Goal: Information Seeking & Learning: Learn about a topic

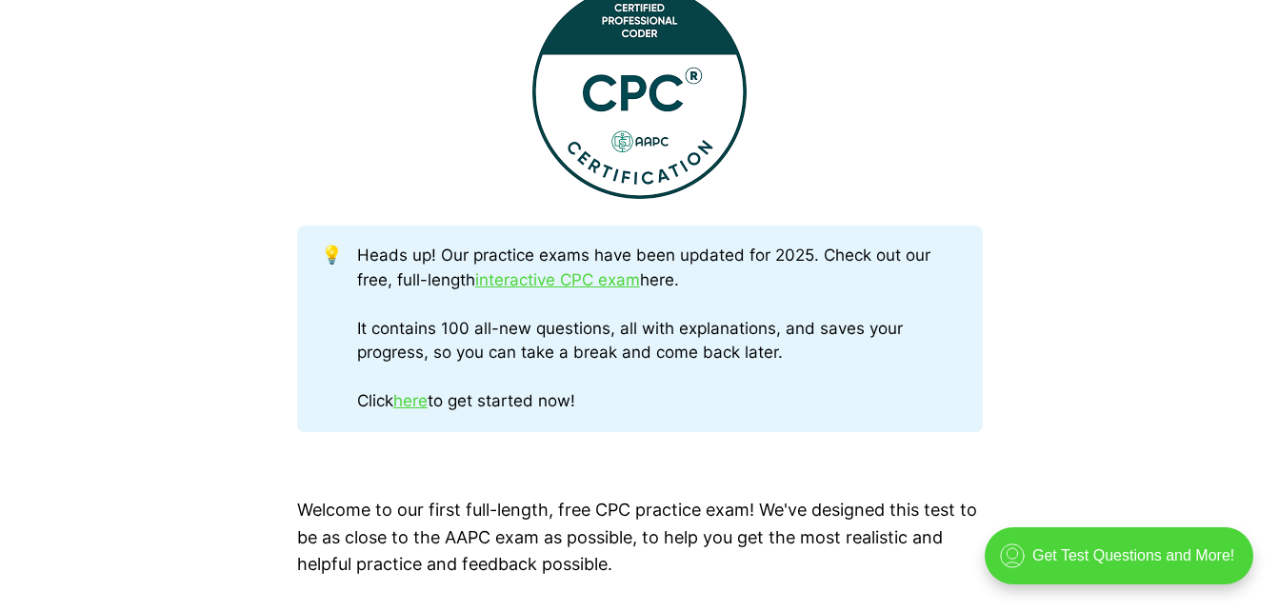
scroll to position [884, 0]
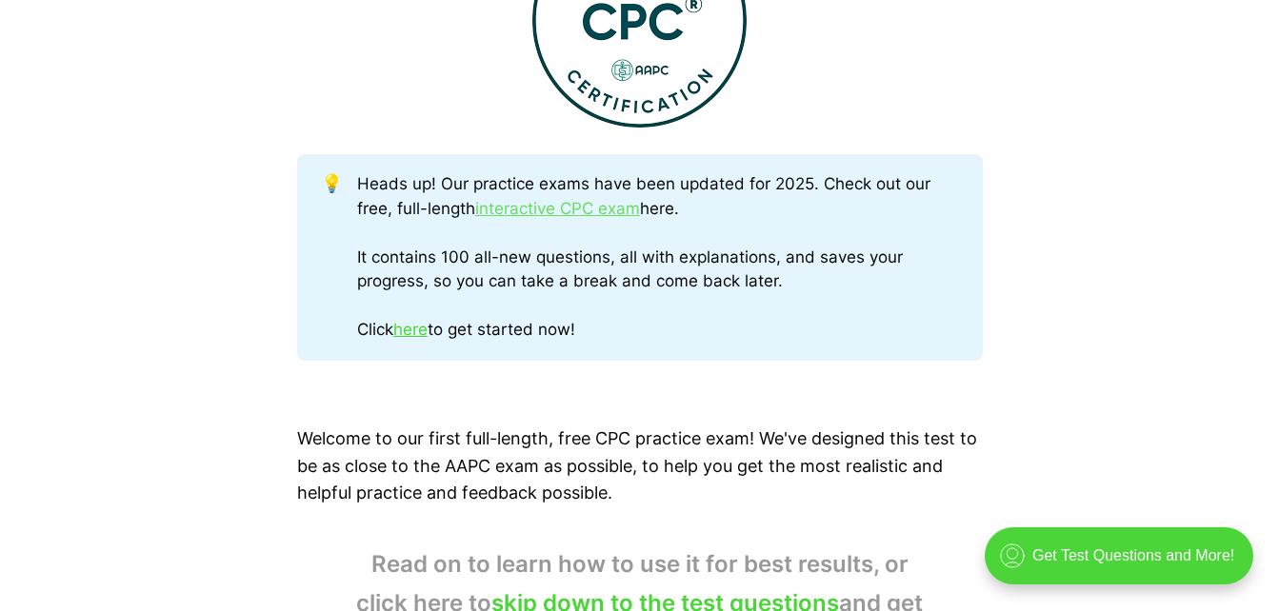
click at [579, 210] on link "interactive CPC exam" at bounding box center [557, 208] width 165 height 19
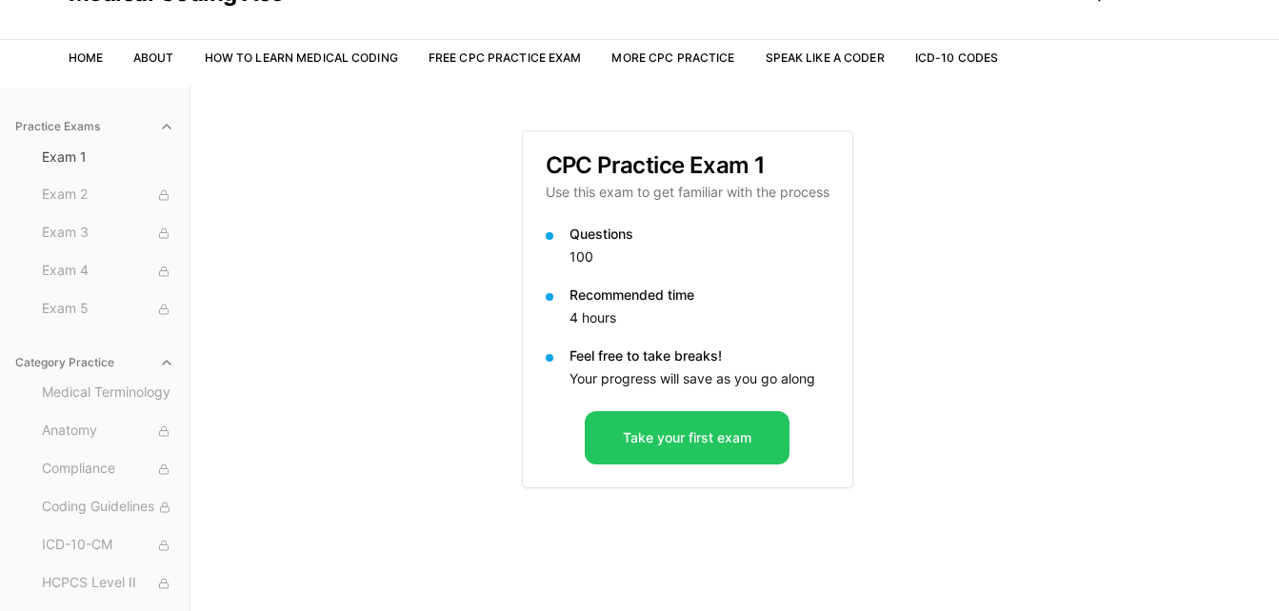
scroll to position [93, 0]
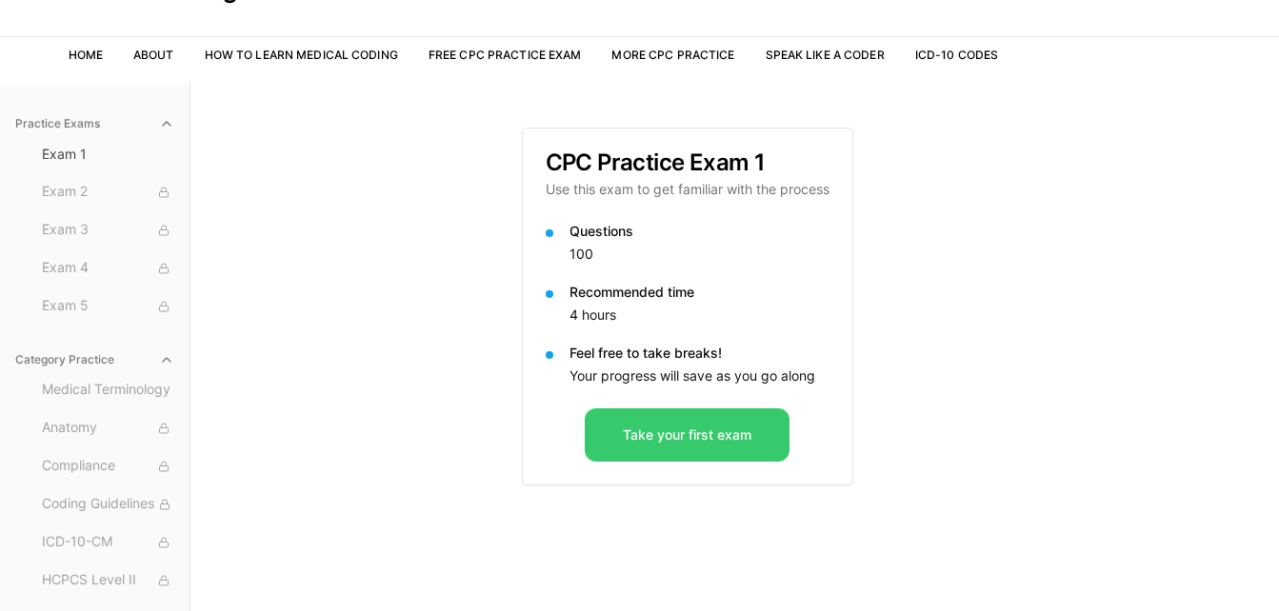
click at [707, 440] on button "Take your first exam" at bounding box center [687, 434] width 205 height 53
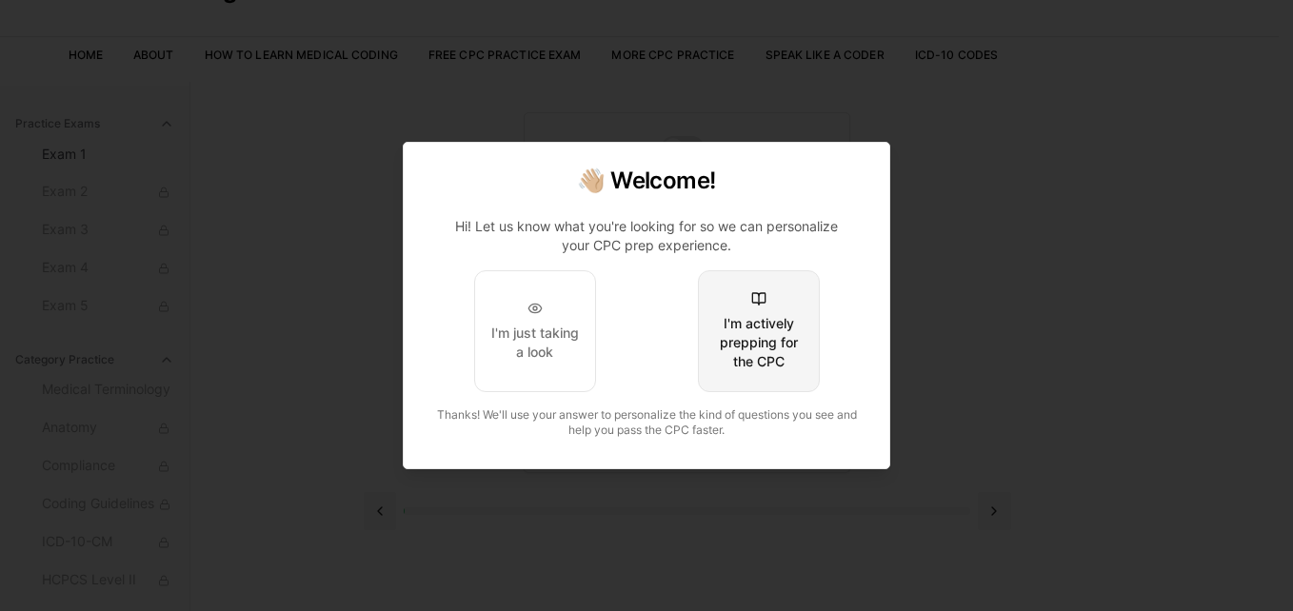
click at [732, 324] on div "I'm actively prepping for the CPC" at bounding box center [758, 342] width 89 height 57
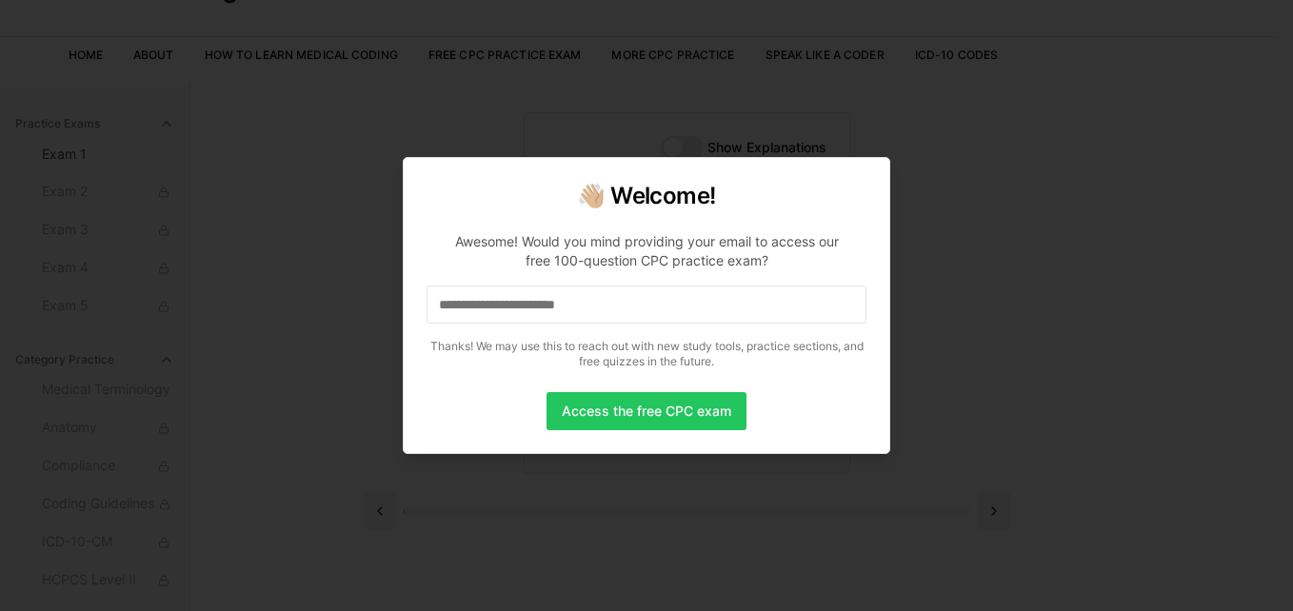
click at [648, 295] on input at bounding box center [647, 305] width 440 height 38
click at [628, 407] on button "Access the free CPC exam" at bounding box center [646, 411] width 200 height 38
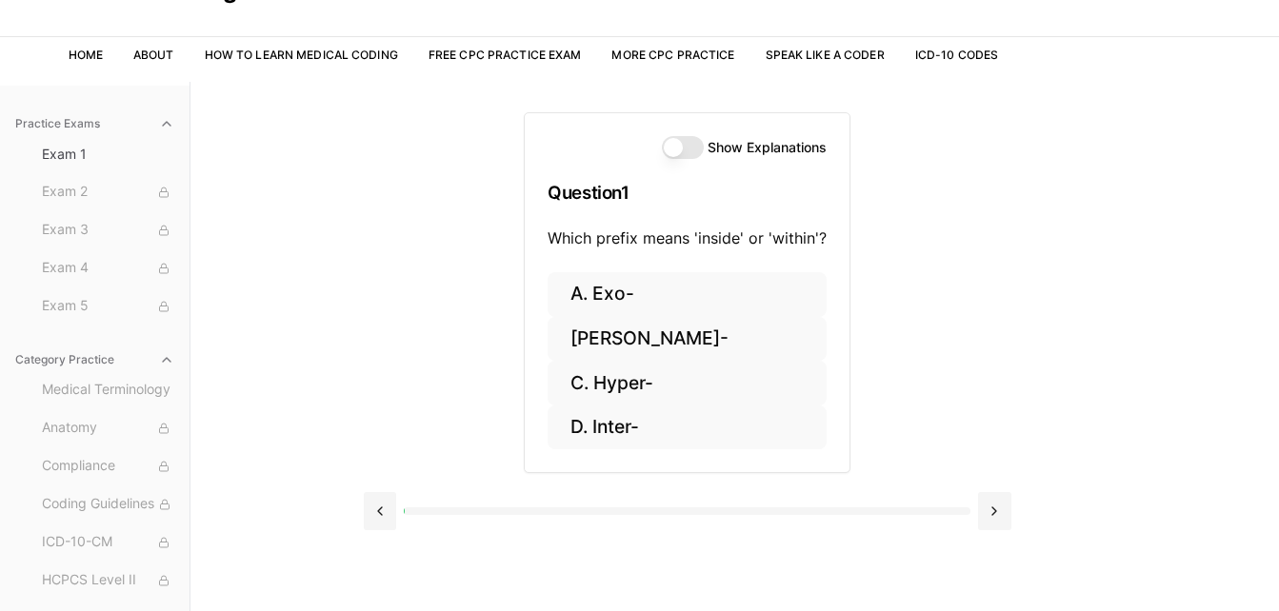
click at [674, 146] on button "Show Explanations" at bounding box center [683, 147] width 42 height 23
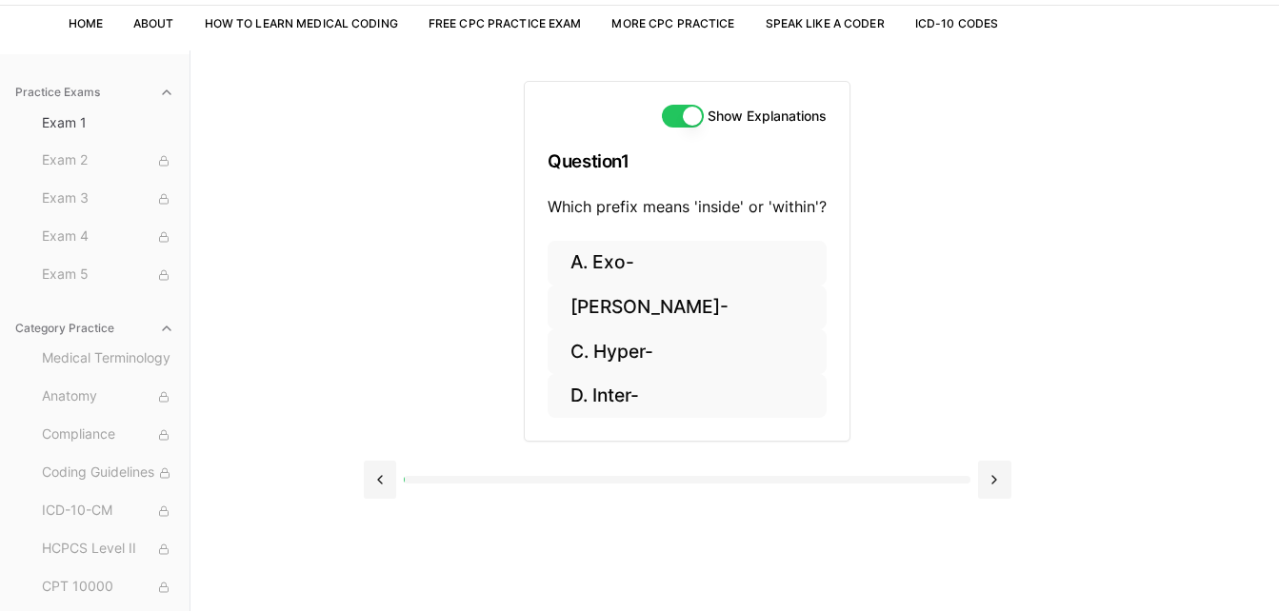
scroll to position [124, 0]
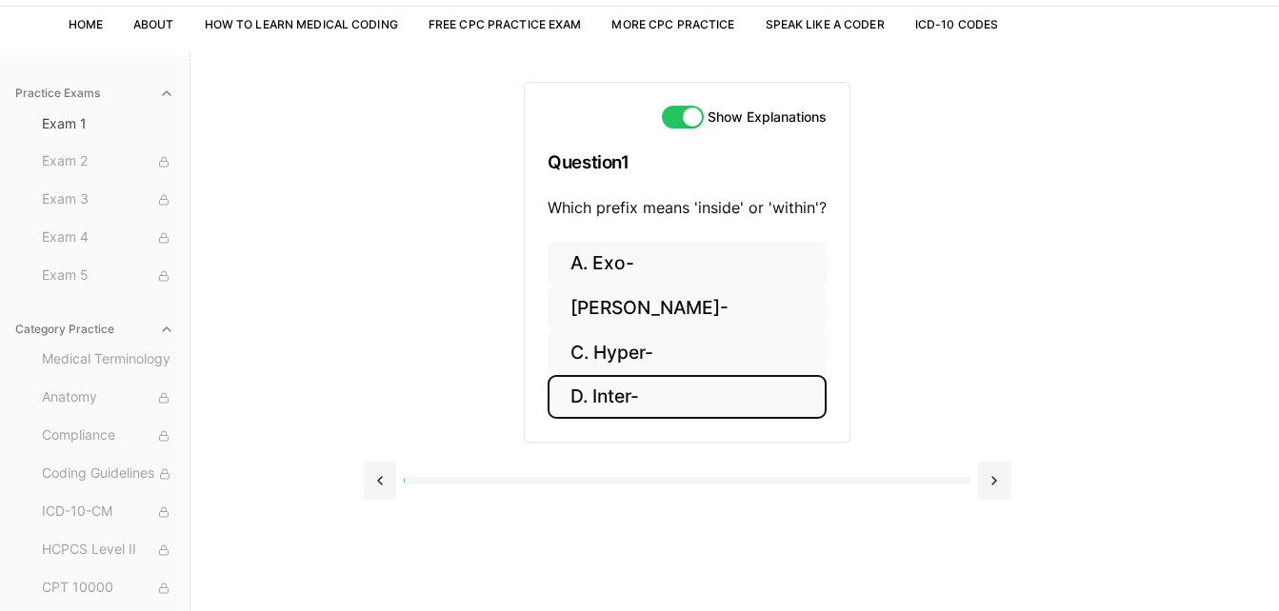
click at [616, 407] on button "D. Inter-" at bounding box center [686, 397] width 279 height 45
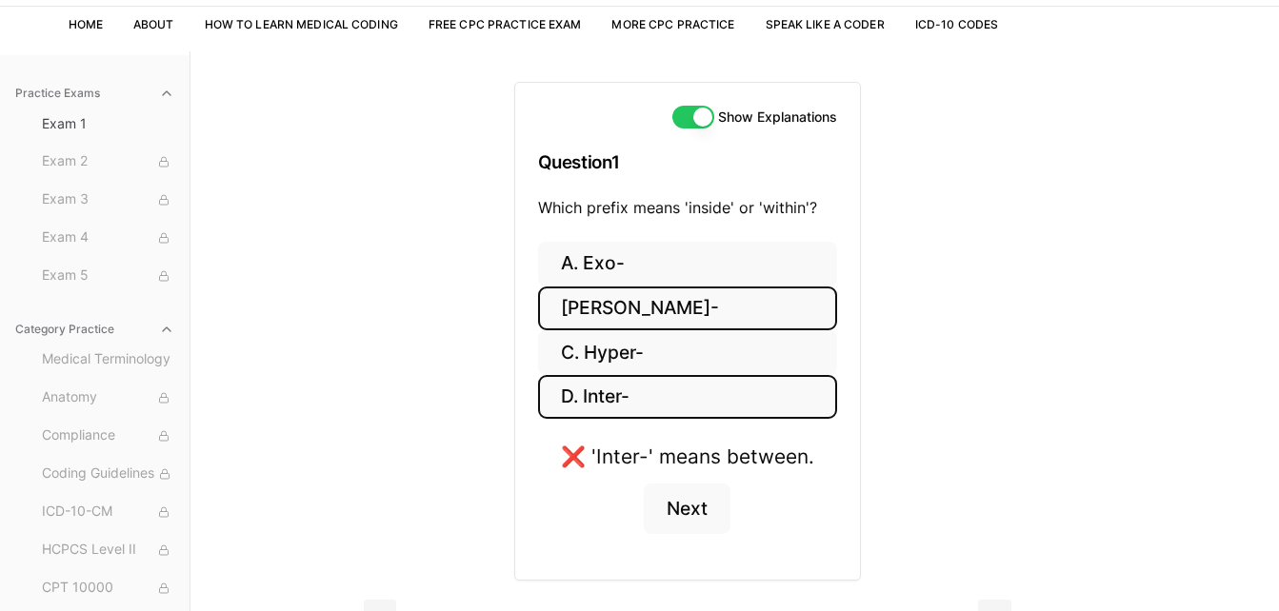
click at [664, 309] on button "[PERSON_NAME]-" at bounding box center [687, 309] width 299 height 45
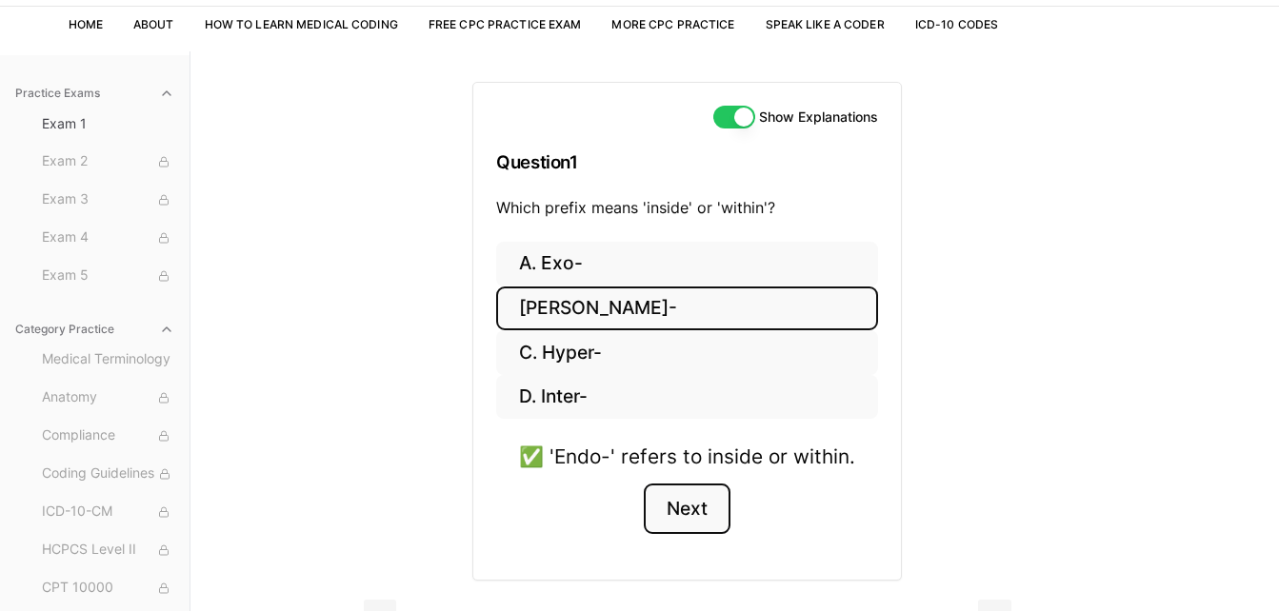
click at [695, 516] on button "Next" at bounding box center [687, 509] width 87 height 51
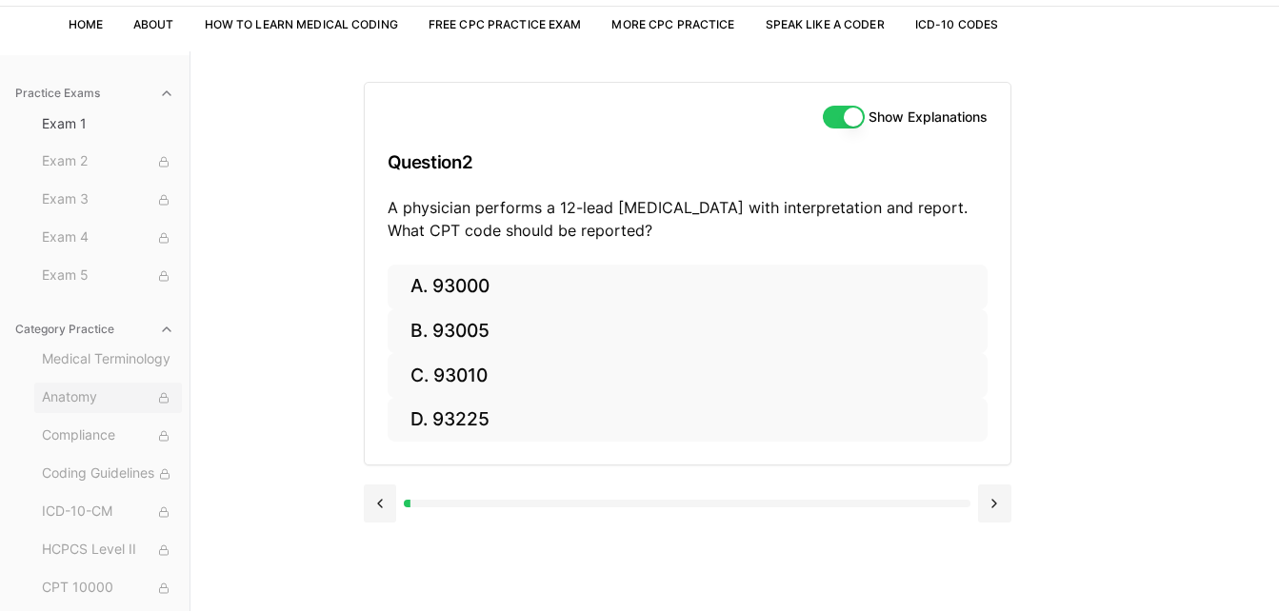
click at [84, 394] on span "Anatomy" at bounding box center [108, 397] width 132 height 21
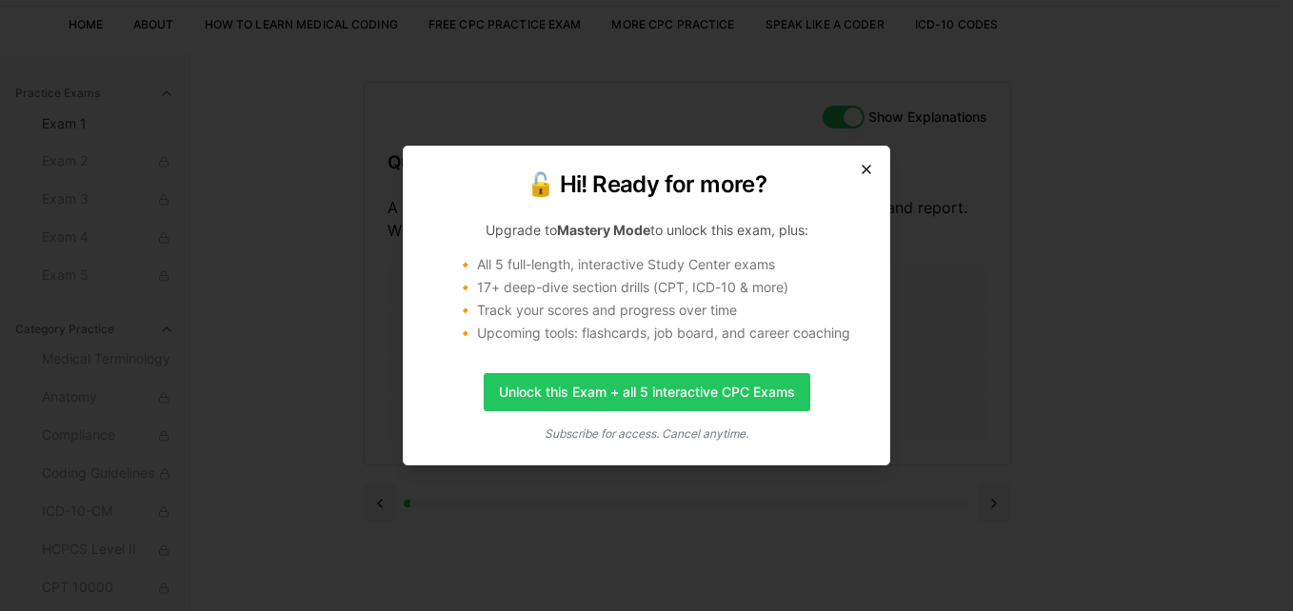
click at [864, 169] on icon "button" at bounding box center [866, 169] width 15 height 15
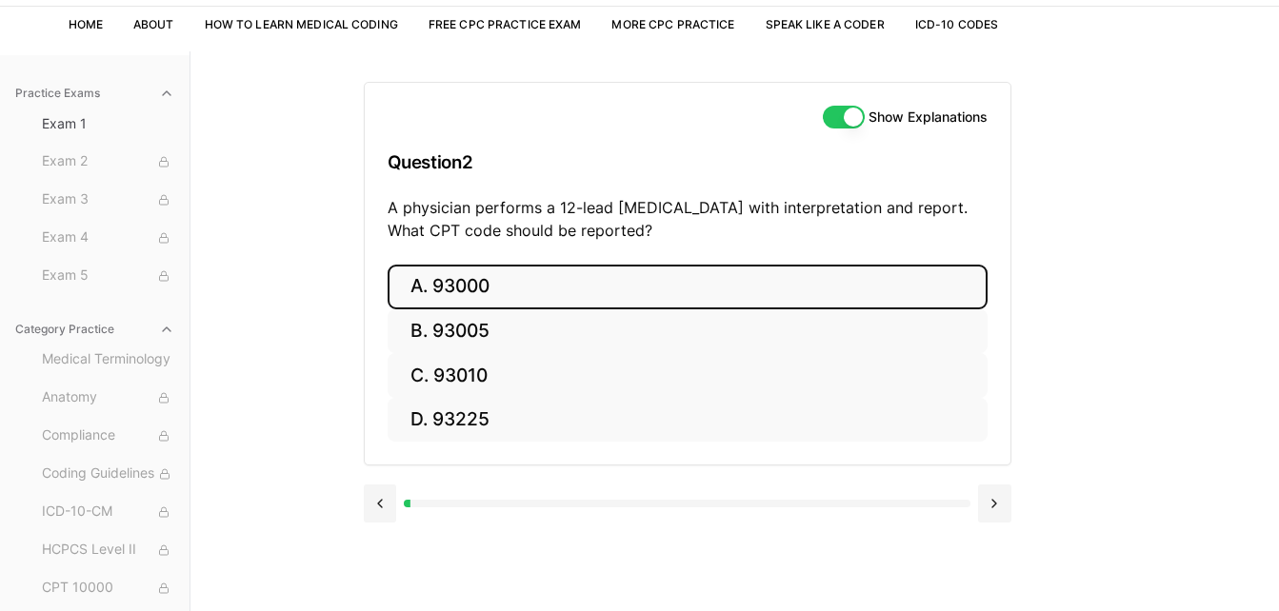
click at [484, 289] on button "A. 93000" at bounding box center [687, 287] width 600 height 45
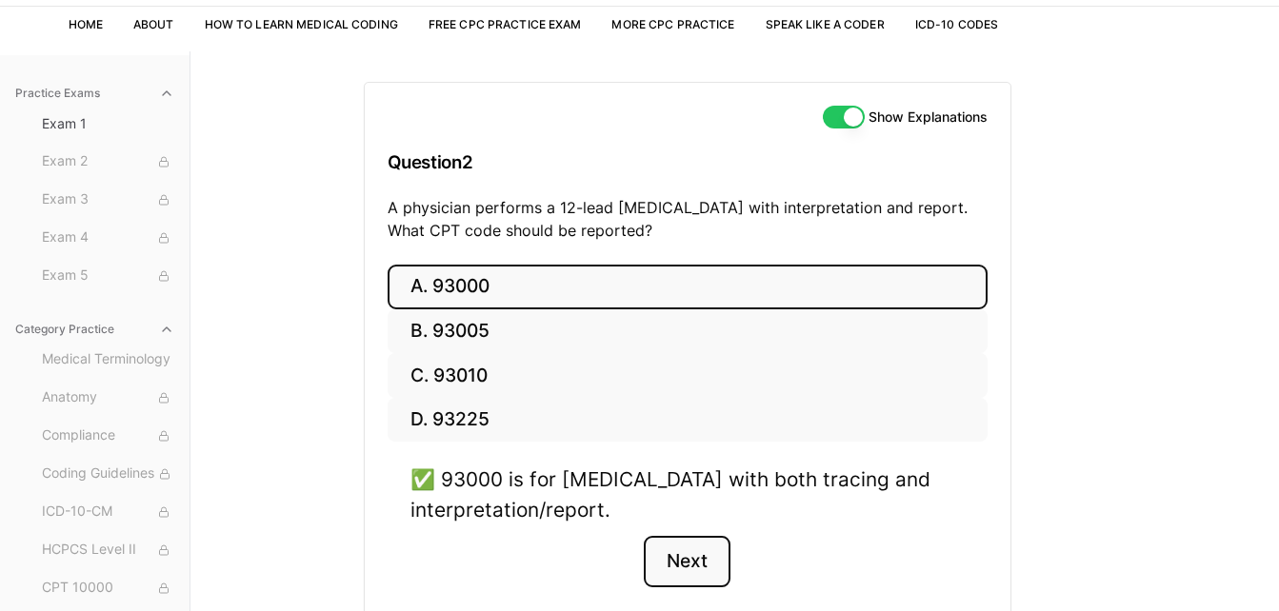
click at [676, 557] on button "Next" at bounding box center [687, 561] width 87 height 51
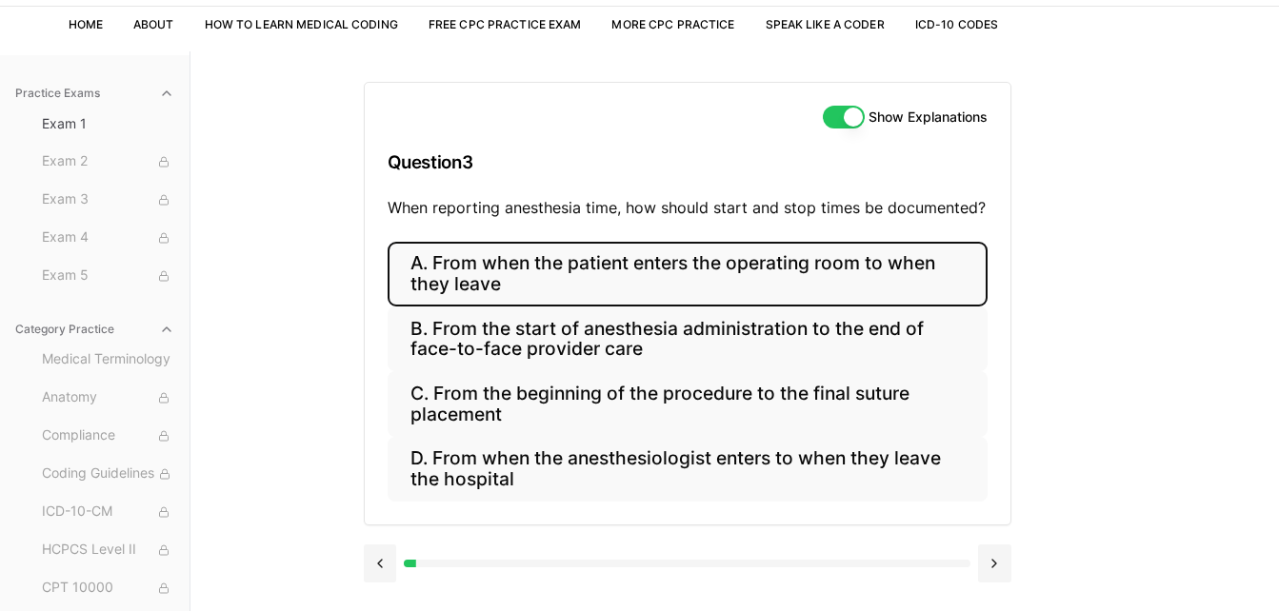
click at [829, 267] on button "A. From when the patient enters the operating room to when they leave" at bounding box center [687, 274] width 600 height 65
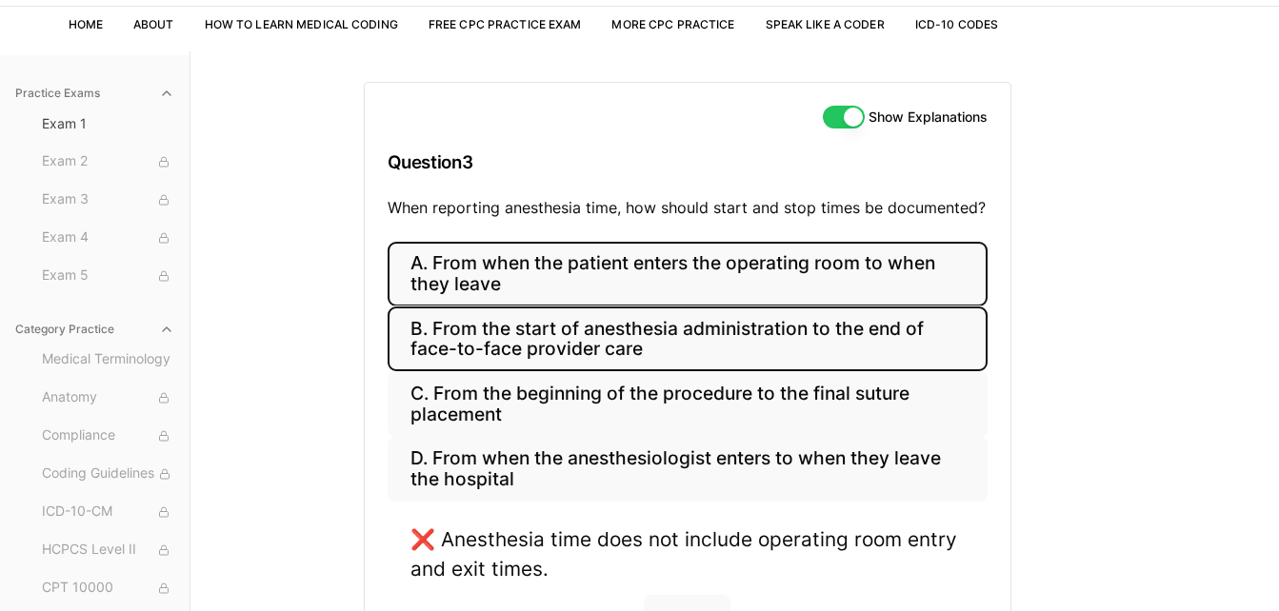
click at [812, 336] on button "B. From the start of anesthesia administration to the end of face-to-face provi…" at bounding box center [687, 339] width 600 height 65
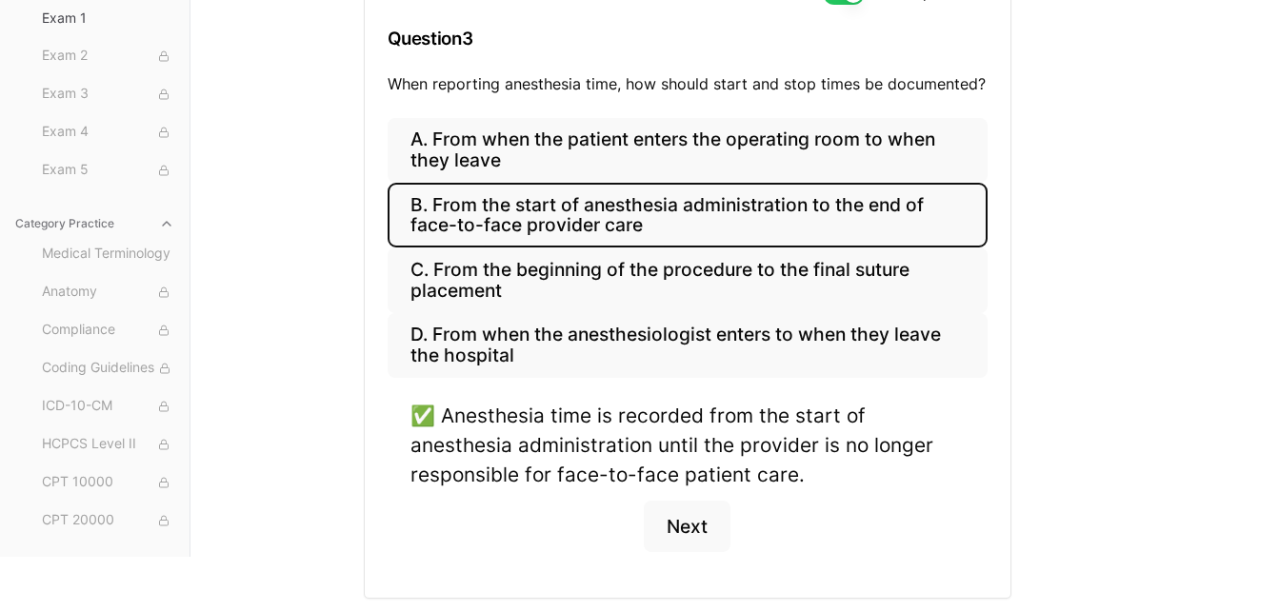
scroll to position [249, 0]
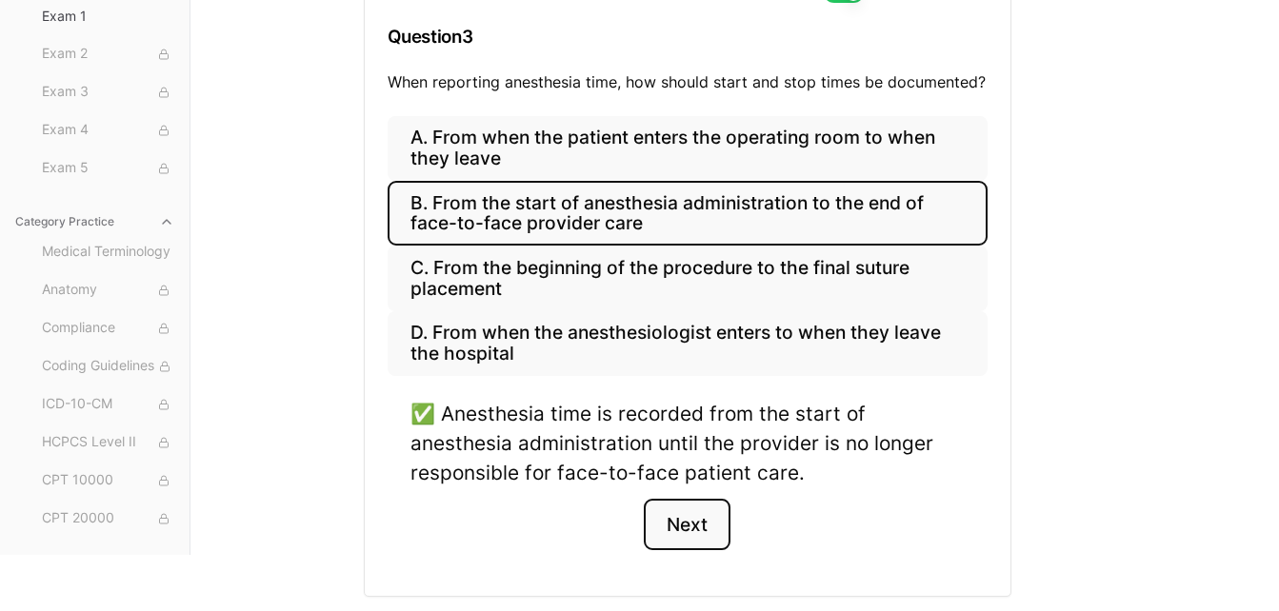
click at [671, 534] on button "Next" at bounding box center [687, 524] width 87 height 51
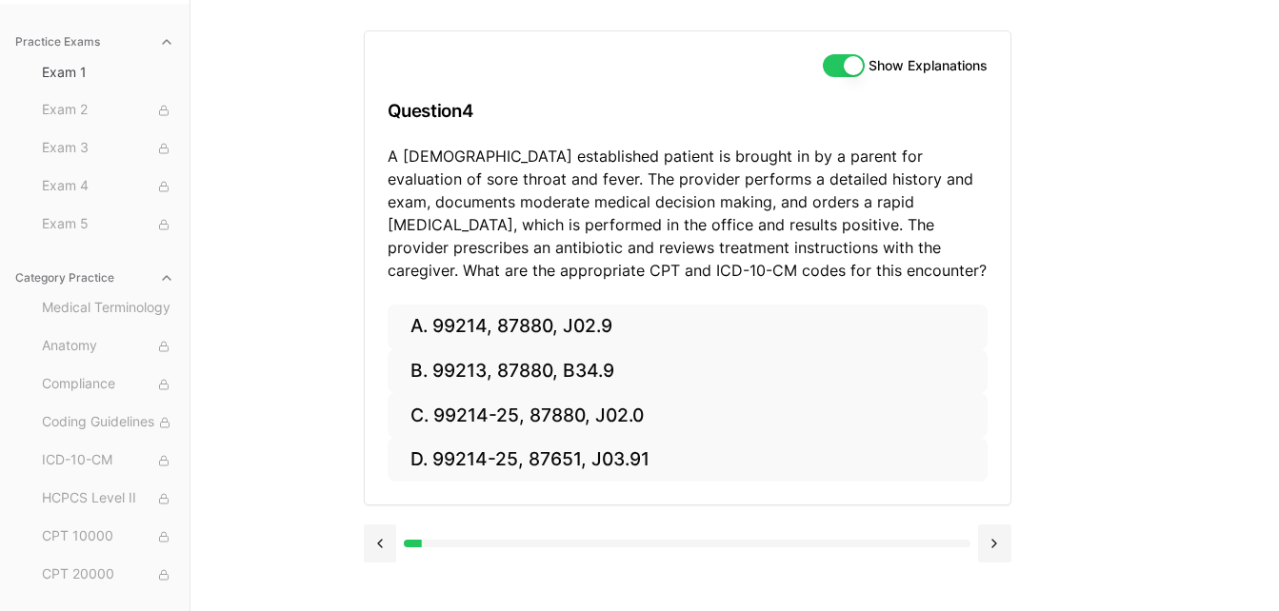
scroll to position [175, 0]
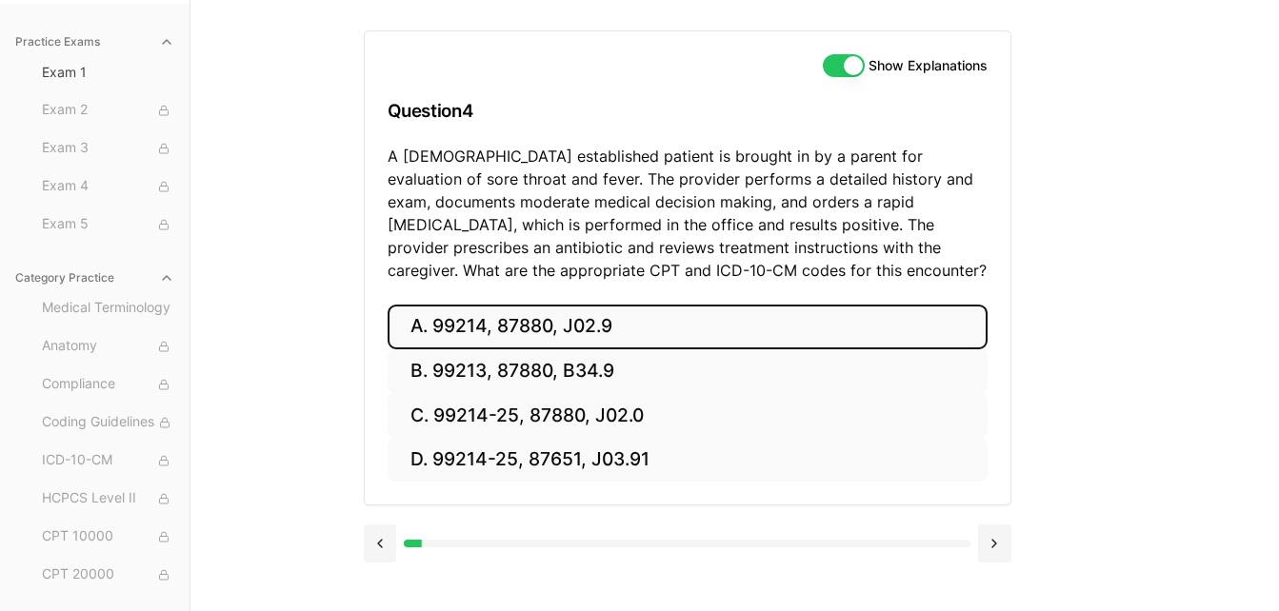
click at [705, 326] on button "A. 99214, 87880, J02.9" at bounding box center [687, 327] width 600 height 45
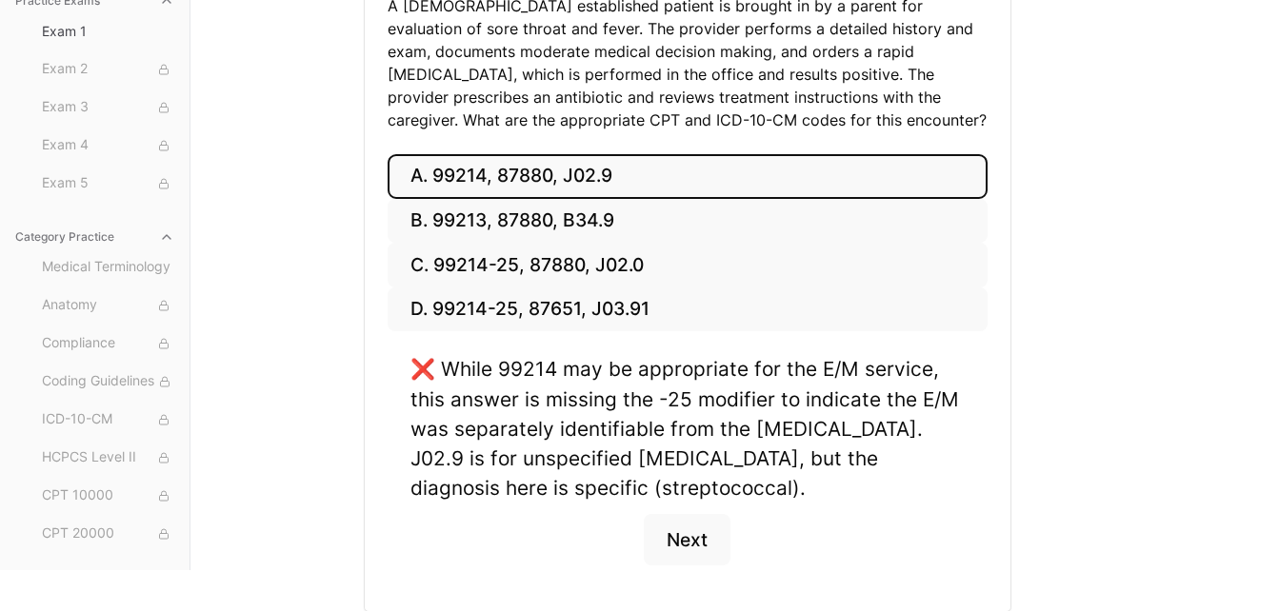
scroll to position [399, 0]
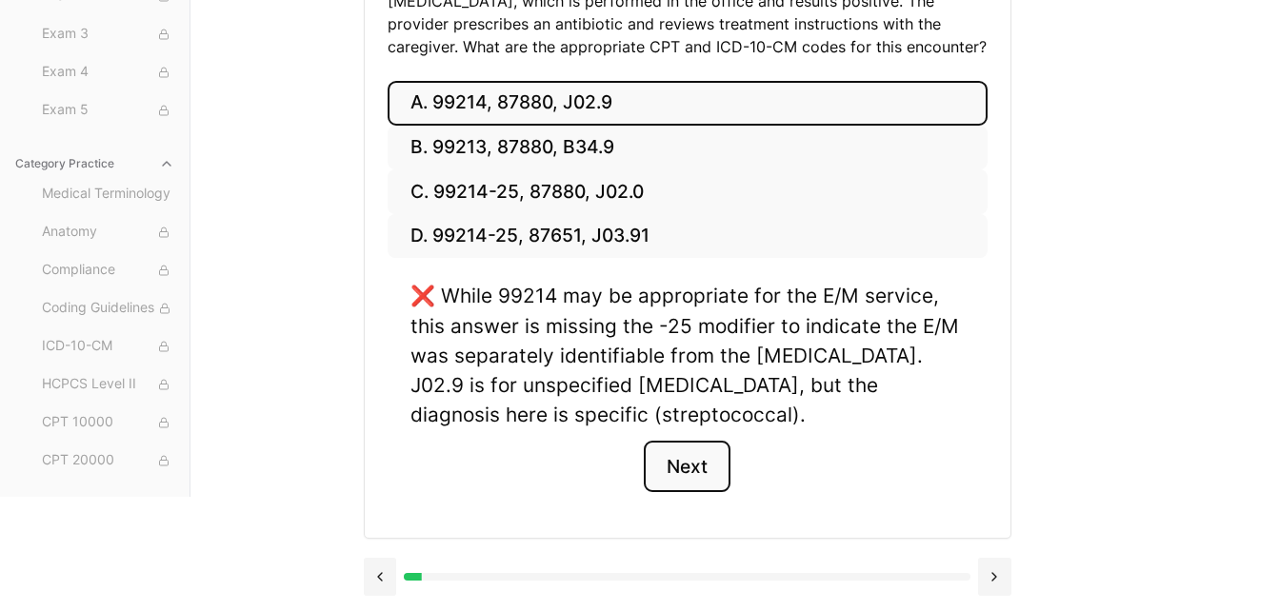
click at [695, 463] on button "Next" at bounding box center [687, 466] width 87 height 51
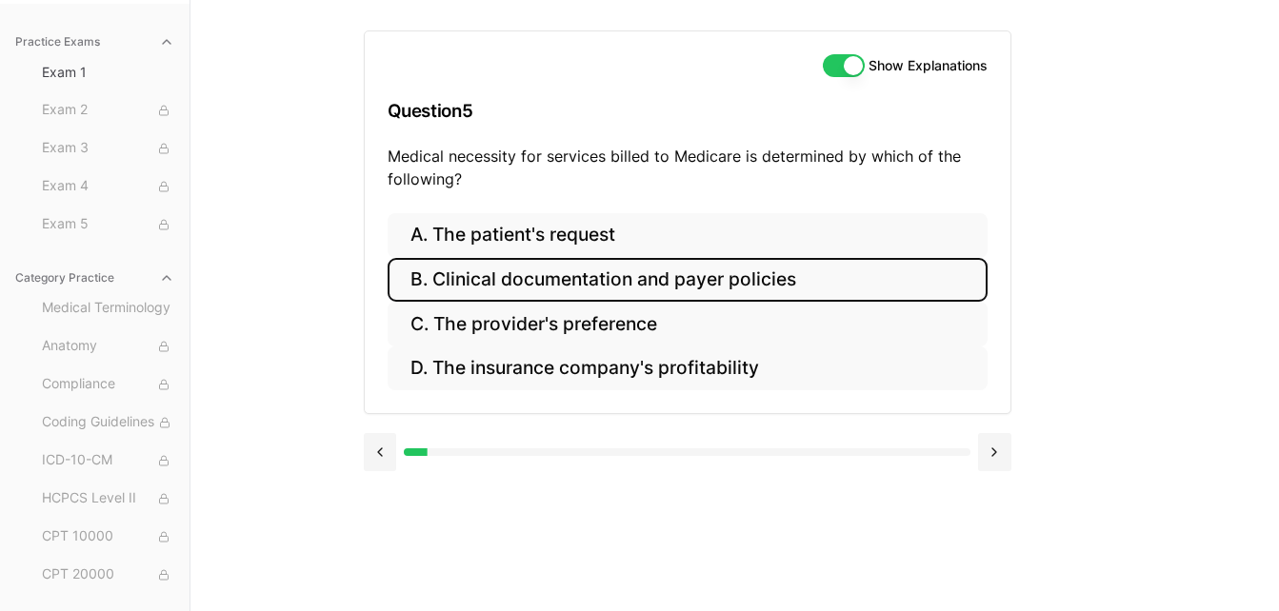
click at [790, 279] on button "B. Clinical documentation and payer policies" at bounding box center [687, 280] width 600 height 45
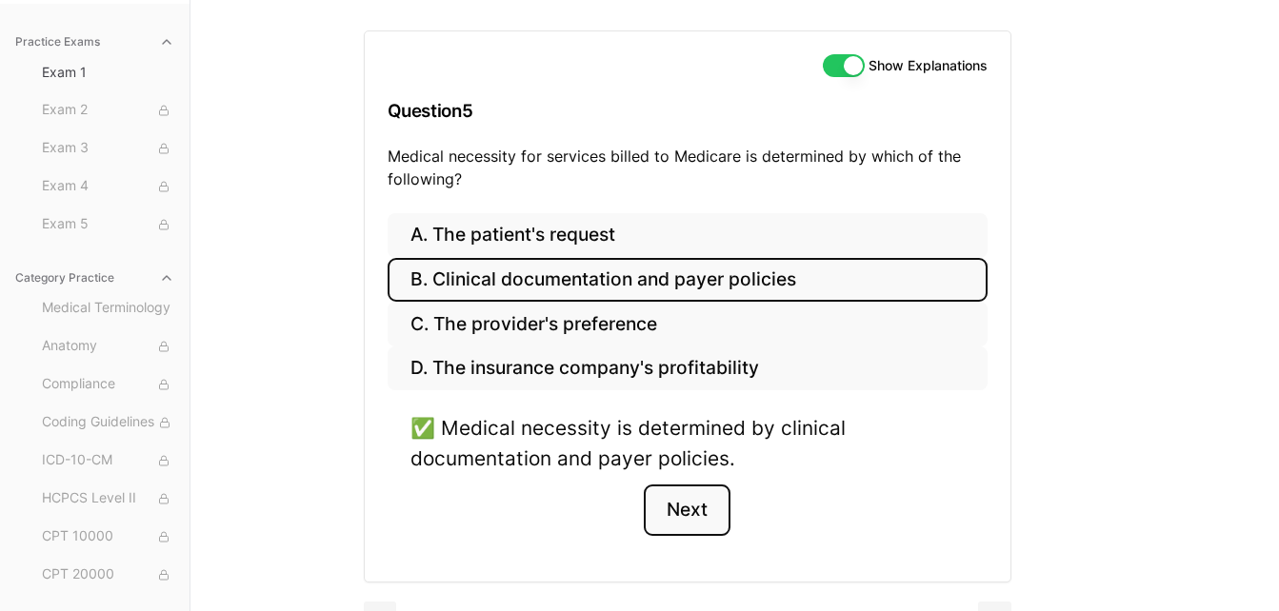
click at [697, 507] on button "Next" at bounding box center [687, 510] width 87 height 51
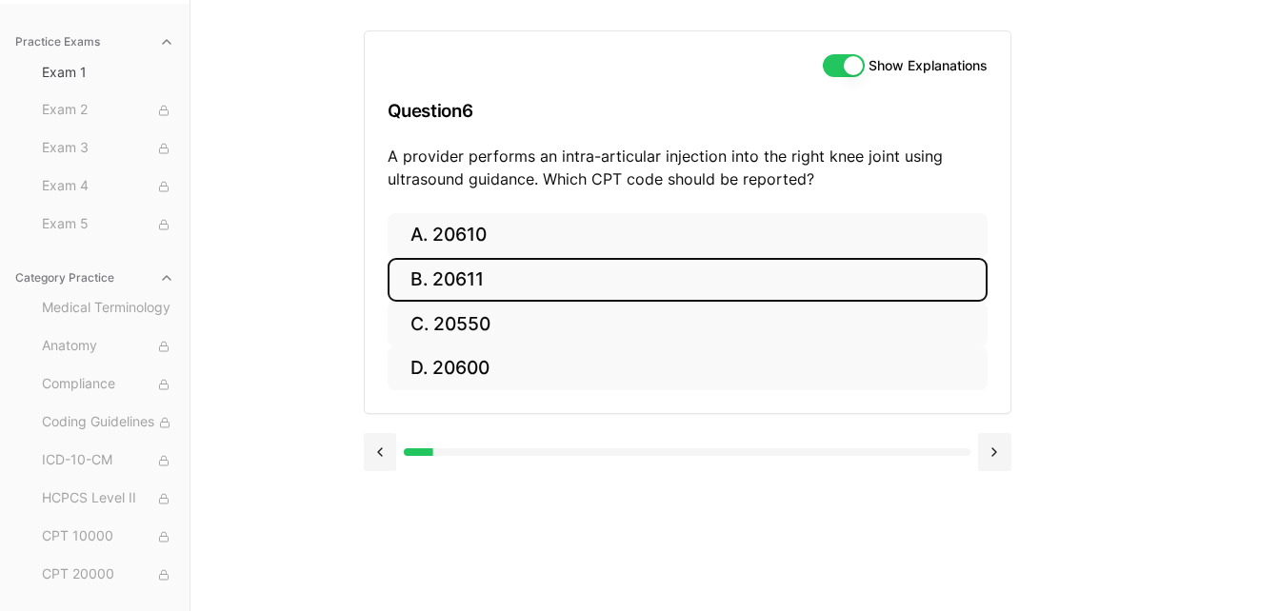
click at [518, 277] on button "B. 20611" at bounding box center [687, 280] width 600 height 45
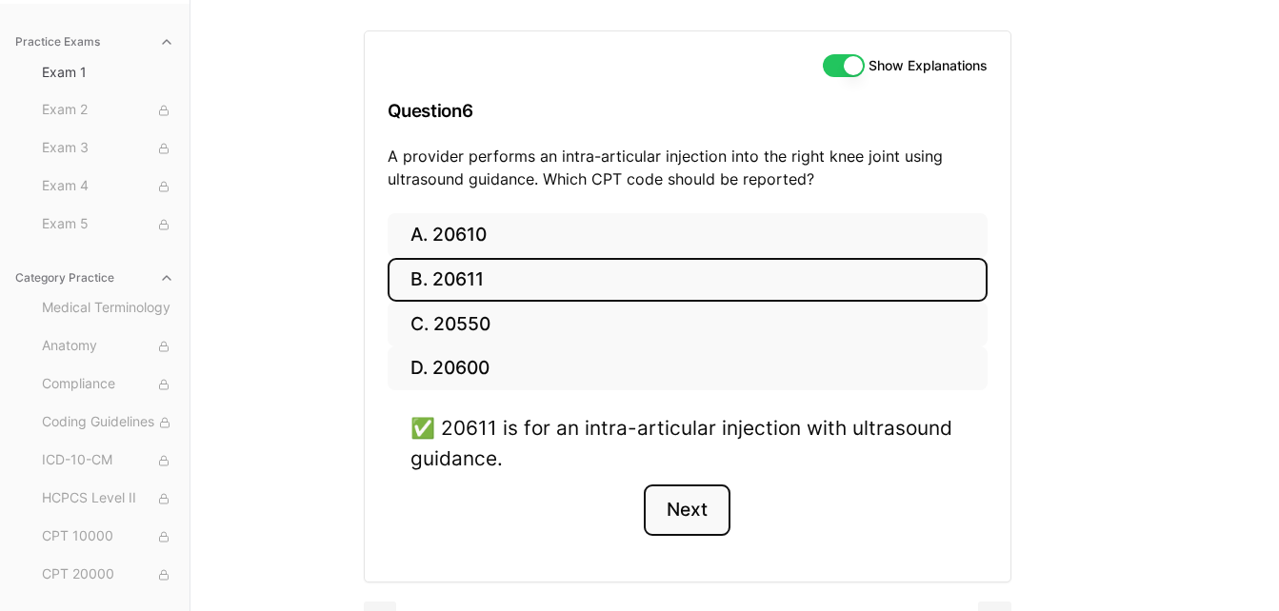
click at [693, 514] on button "Next" at bounding box center [687, 510] width 87 height 51
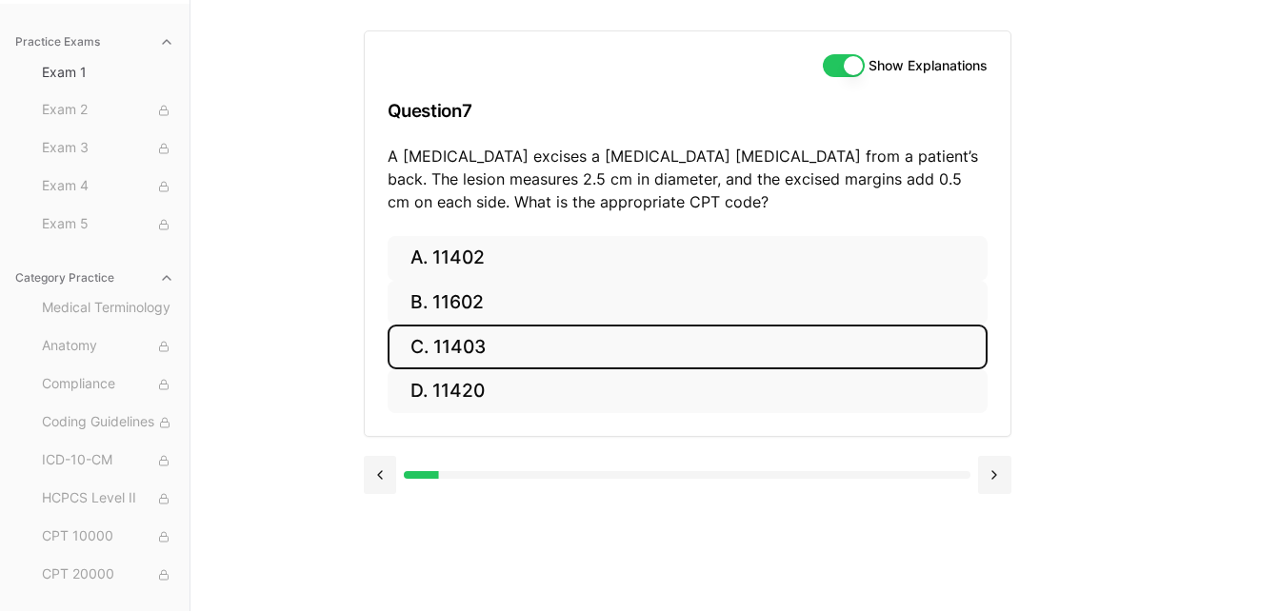
click at [595, 346] on button "C. 11403" at bounding box center [687, 347] width 600 height 45
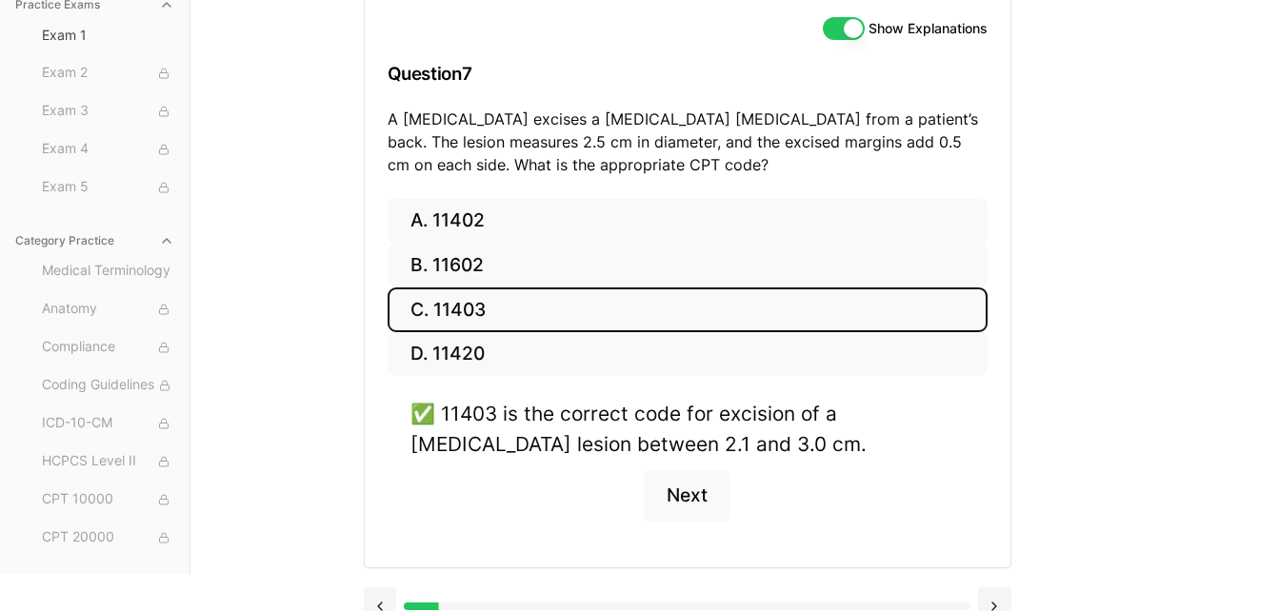
scroll to position [242, 0]
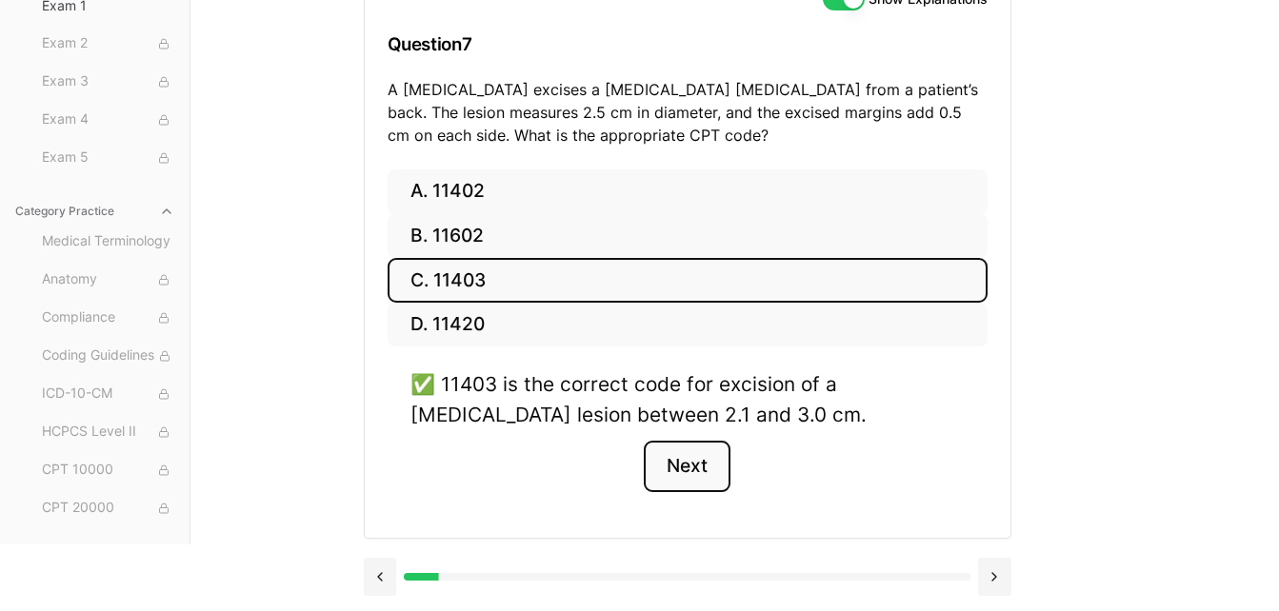
click at [685, 471] on button "Next" at bounding box center [687, 466] width 87 height 51
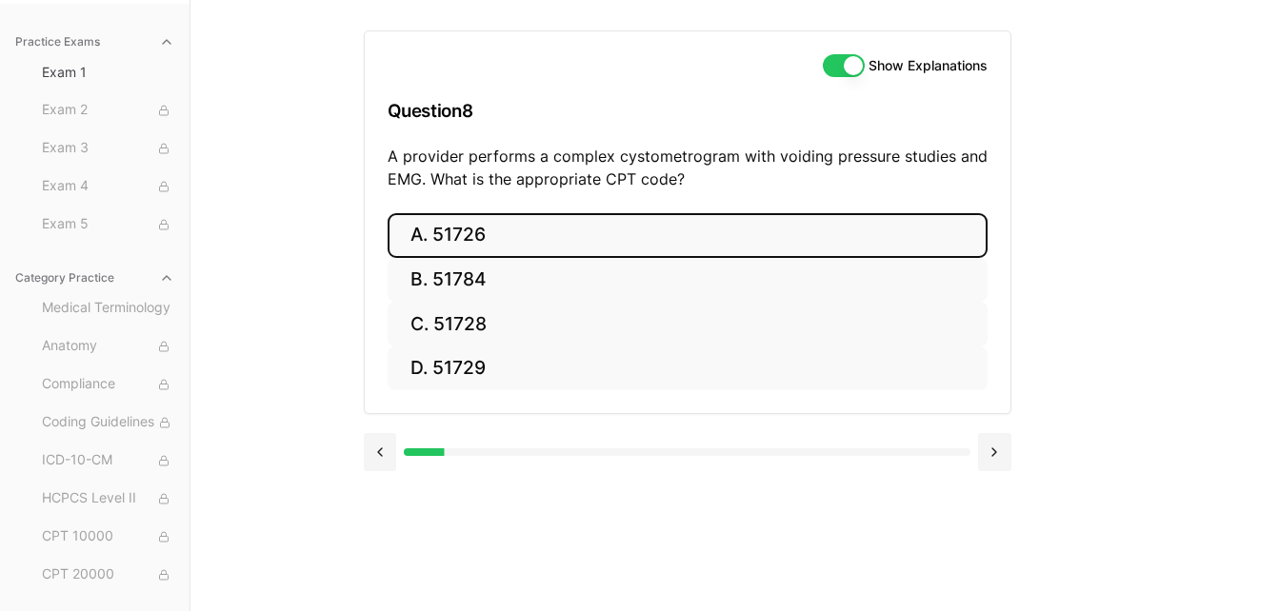
click at [743, 242] on button "A. 51726" at bounding box center [687, 235] width 600 height 45
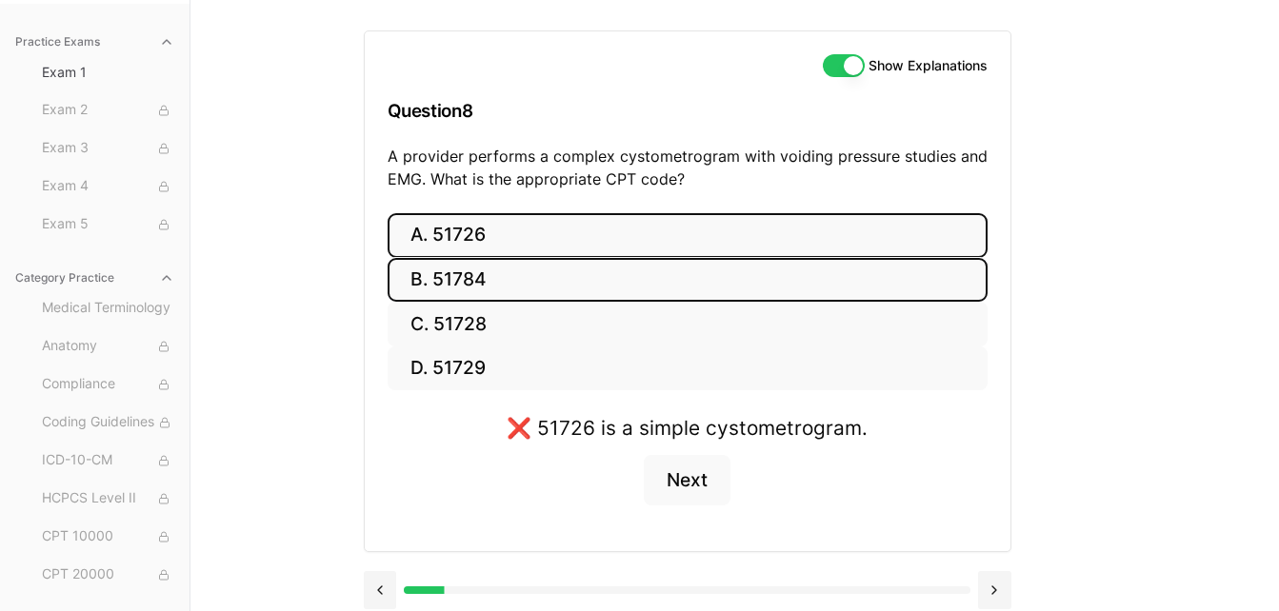
click at [683, 284] on button "B. 51784" at bounding box center [687, 280] width 600 height 45
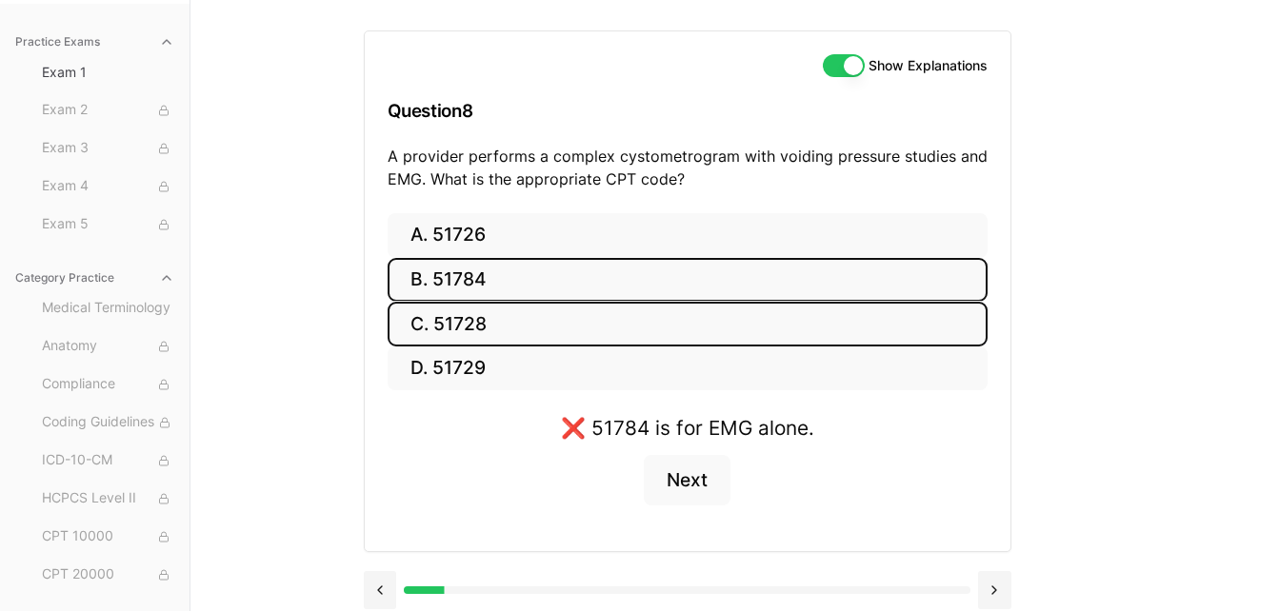
click at [678, 329] on button "C. 51728" at bounding box center [687, 324] width 600 height 45
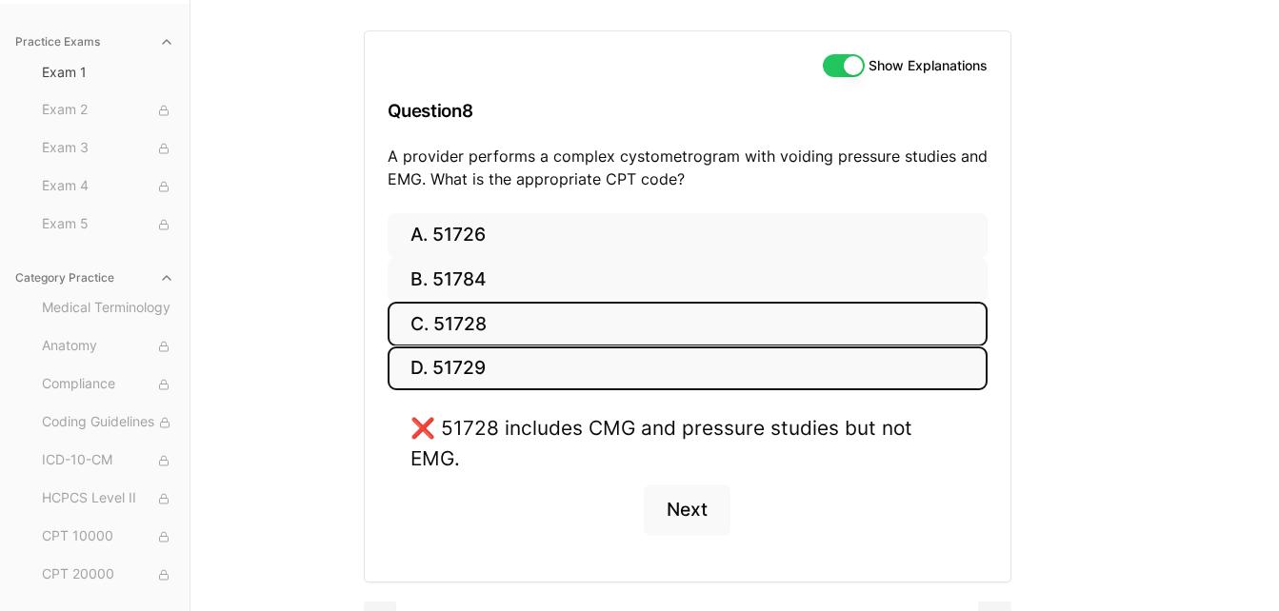
click at [668, 371] on button "D. 51729" at bounding box center [687, 369] width 600 height 45
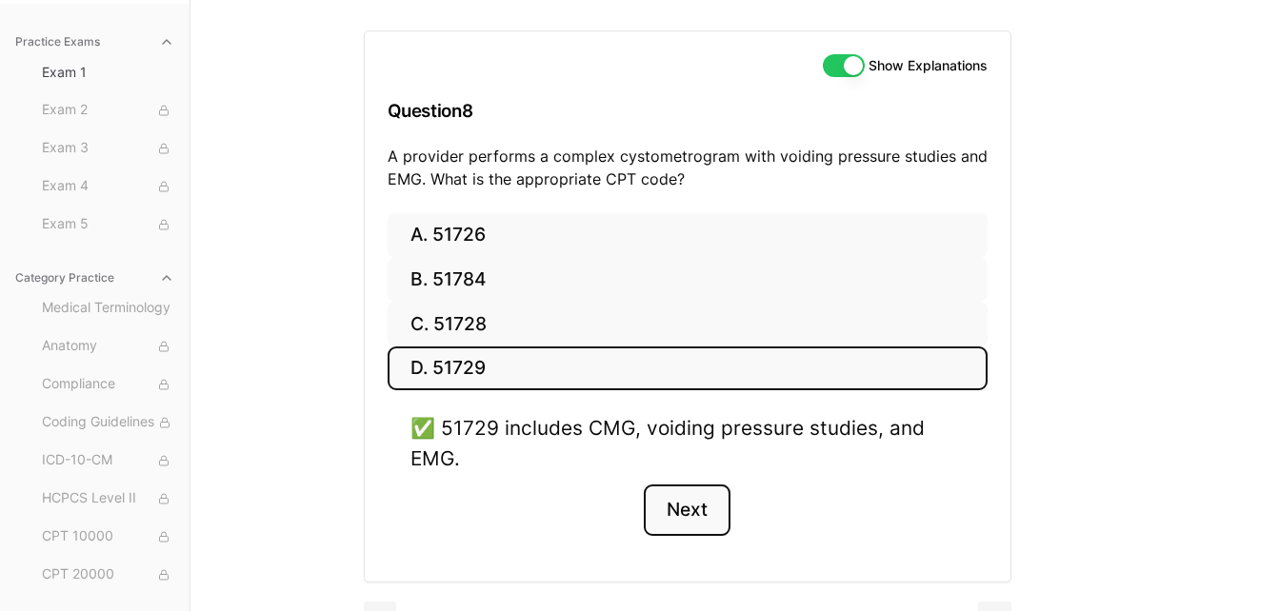
click at [700, 512] on button "Next" at bounding box center [687, 510] width 87 height 51
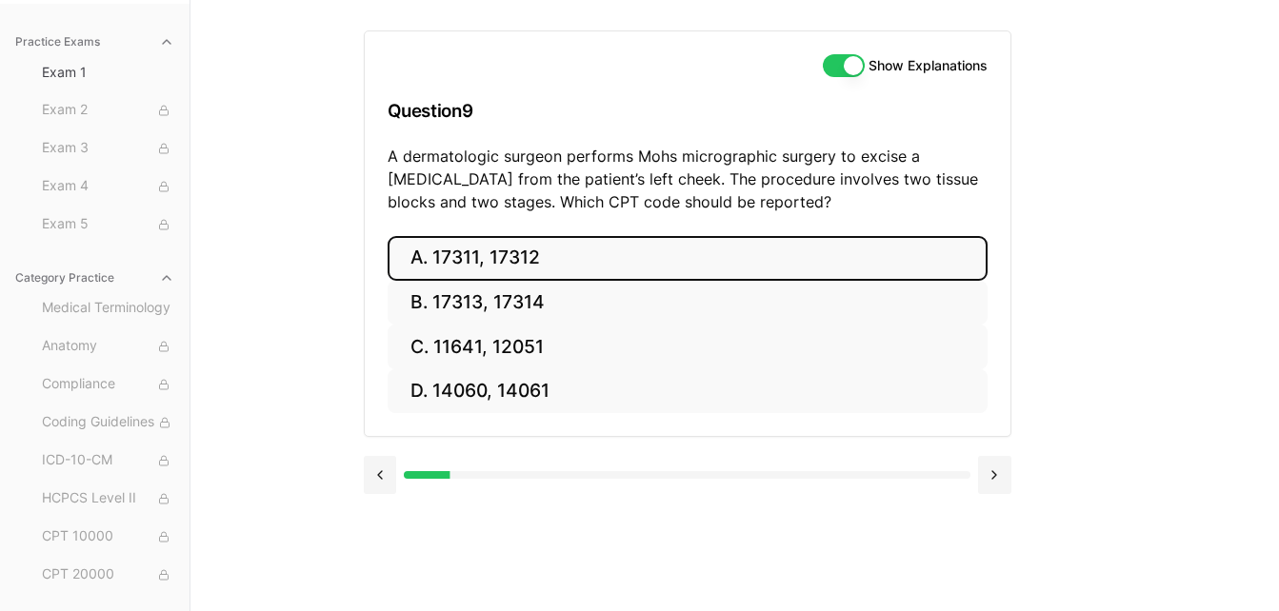
click at [504, 258] on button "A. 17311, 17312" at bounding box center [687, 258] width 600 height 45
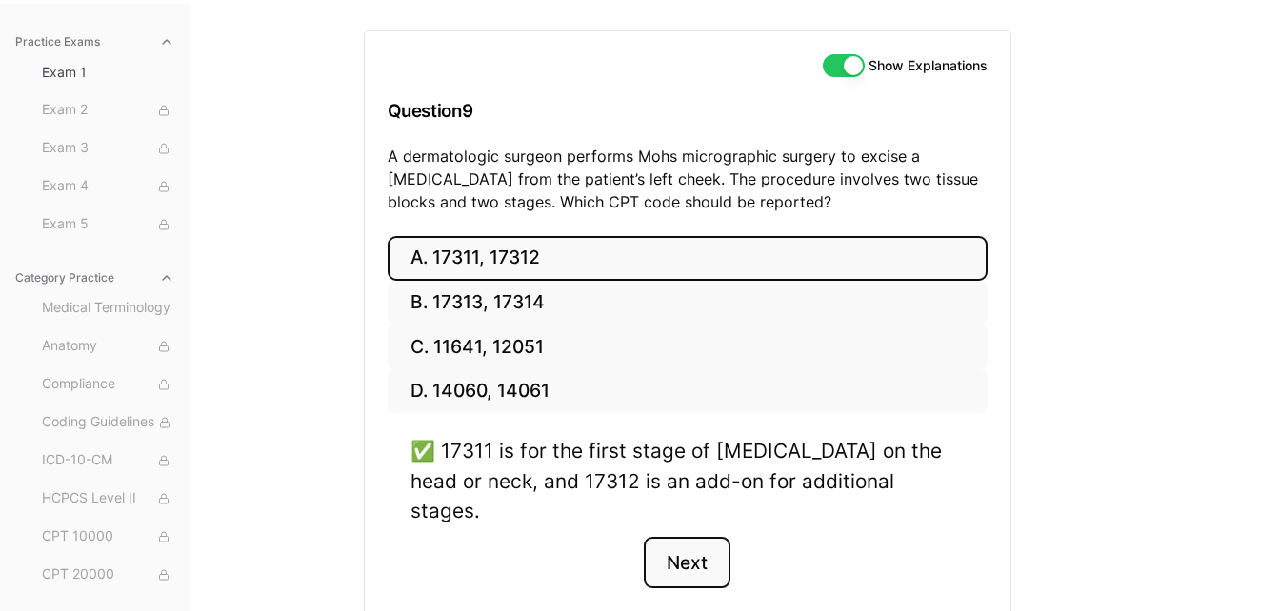
click at [686, 537] on button "Next" at bounding box center [687, 562] width 87 height 51
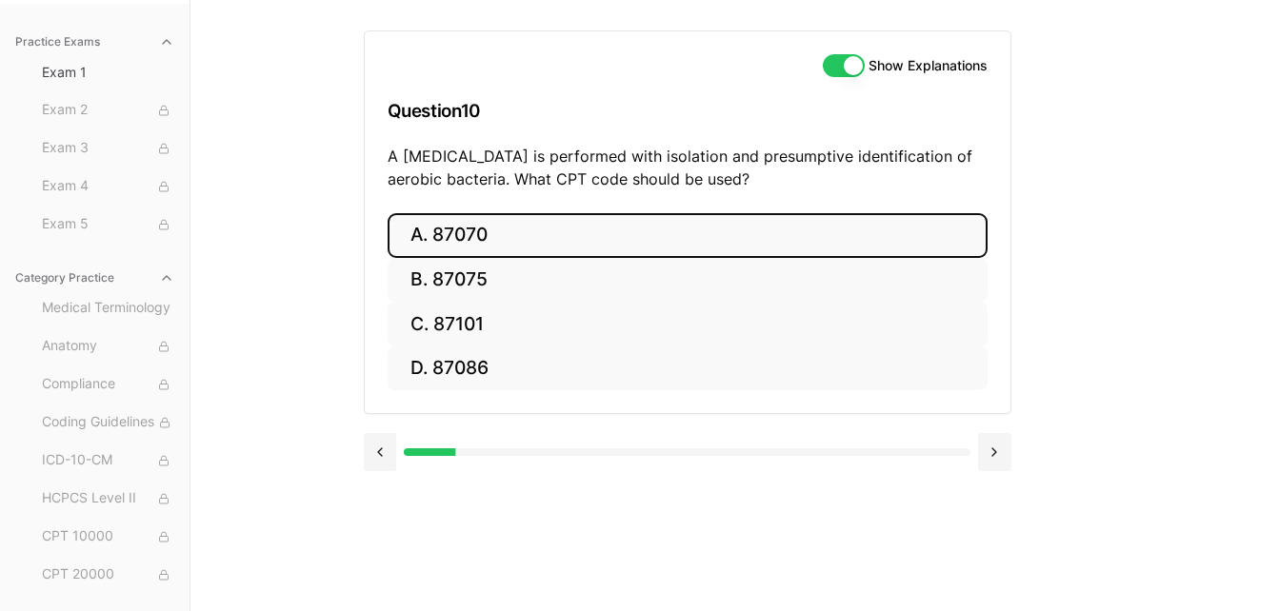
click at [613, 239] on button "A. 87070" at bounding box center [687, 235] width 600 height 45
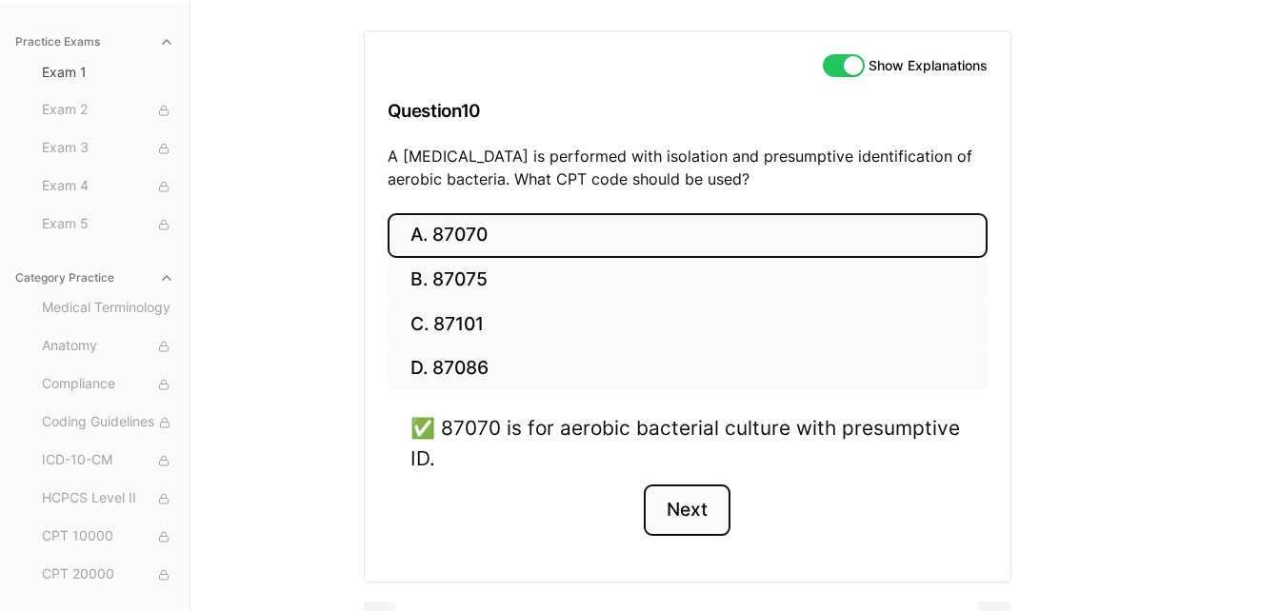
click at [707, 518] on button "Next" at bounding box center [687, 510] width 87 height 51
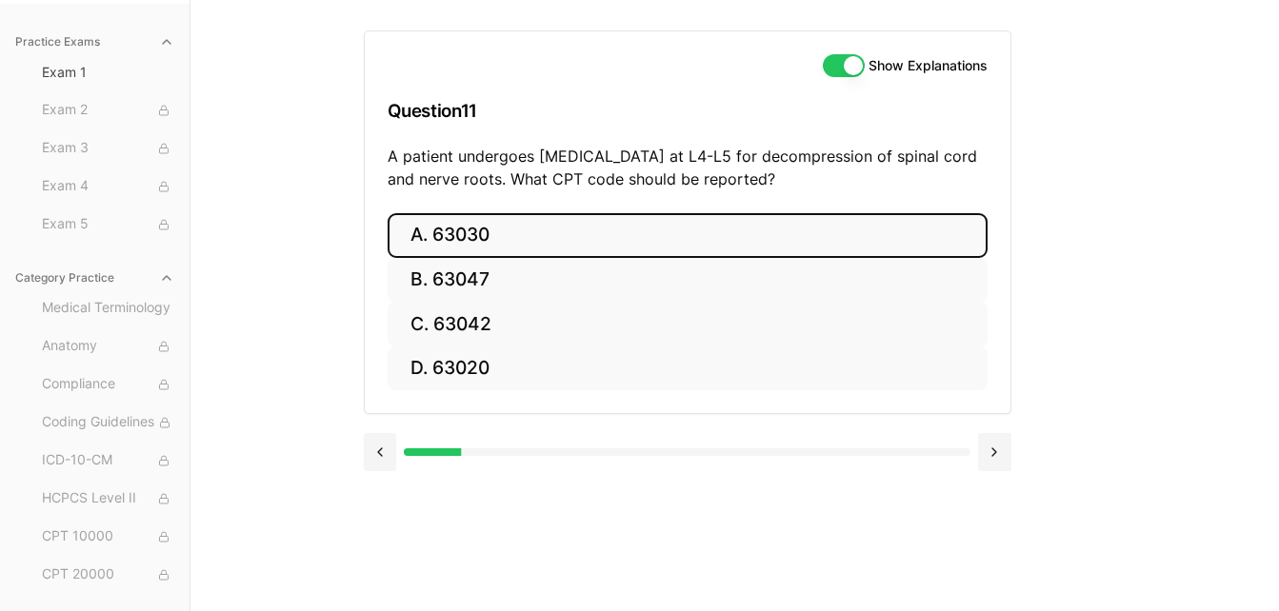
click at [621, 229] on button "A. 63030" at bounding box center [687, 235] width 600 height 45
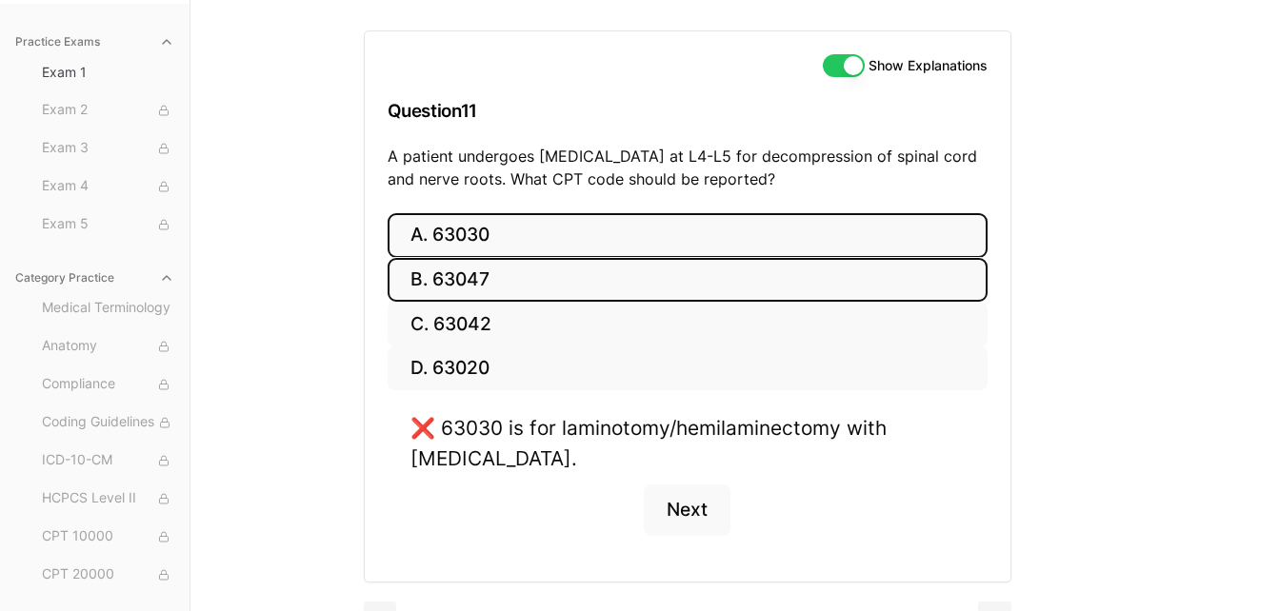
click at [579, 288] on button "B. 63047" at bounding box center [687, 280] width 600 height 45
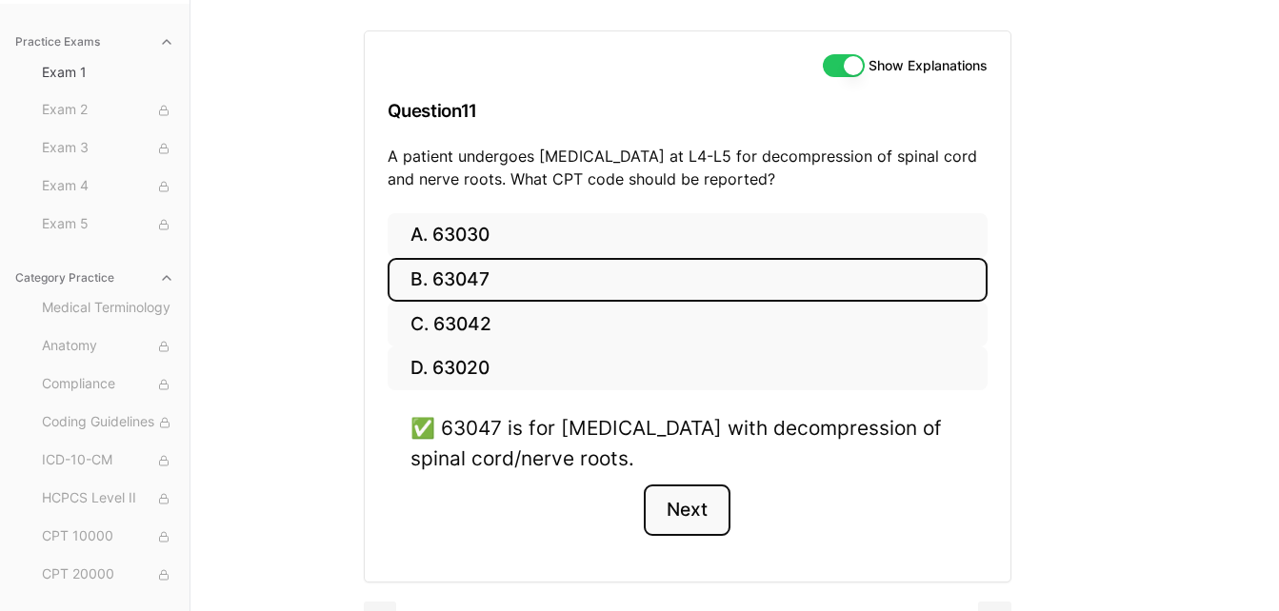
click at [653, 507] on button "Next" at bounding box center [687, 510] width 87 height 51
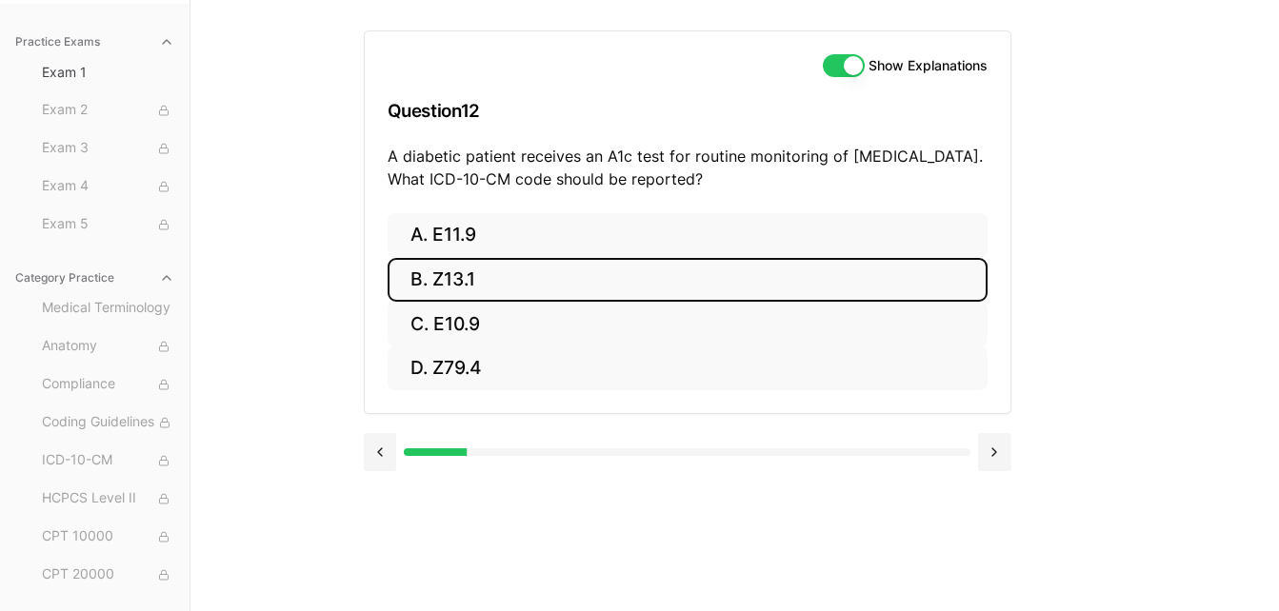
click at [592, 280] on button "B. Z13.1" at bounding box center [687, 280] width 600 height 45
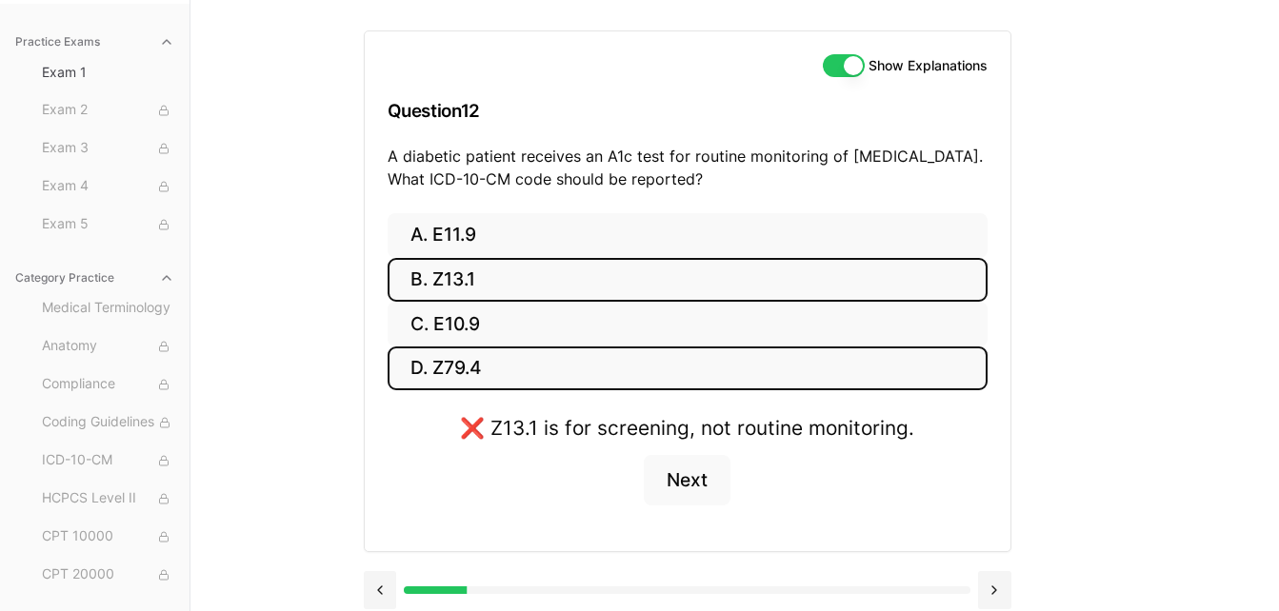
click at [752, 371] on button "D. Z79.4" at bounding box center [687, 369] width 600 height 45
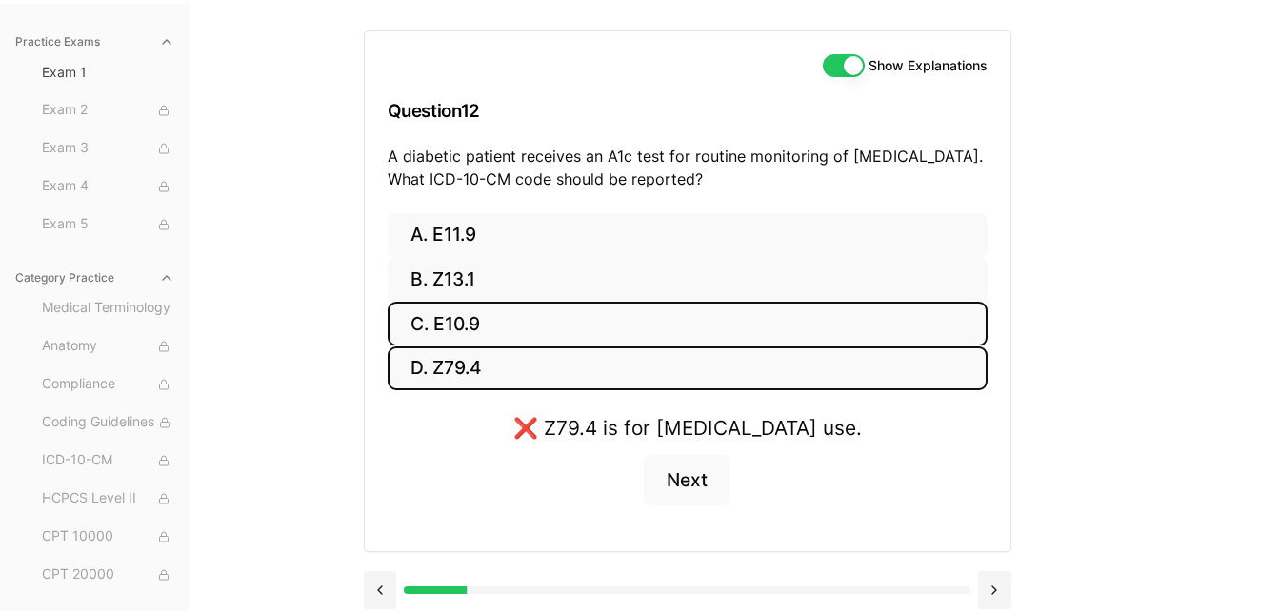
click at [722, 333] on button "C. E10.9" at bounding box center [687, 324] width 600 height 45
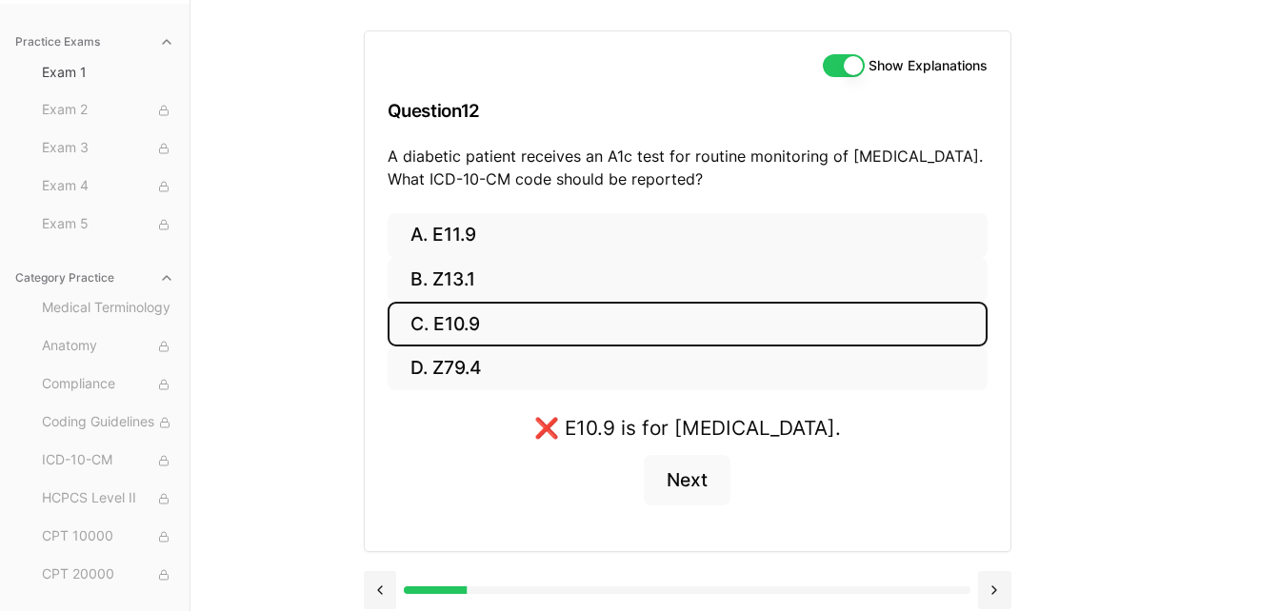
click at [667, 323] on button "C. E10.9" at bounding box center [687, 324] width 600 height 45
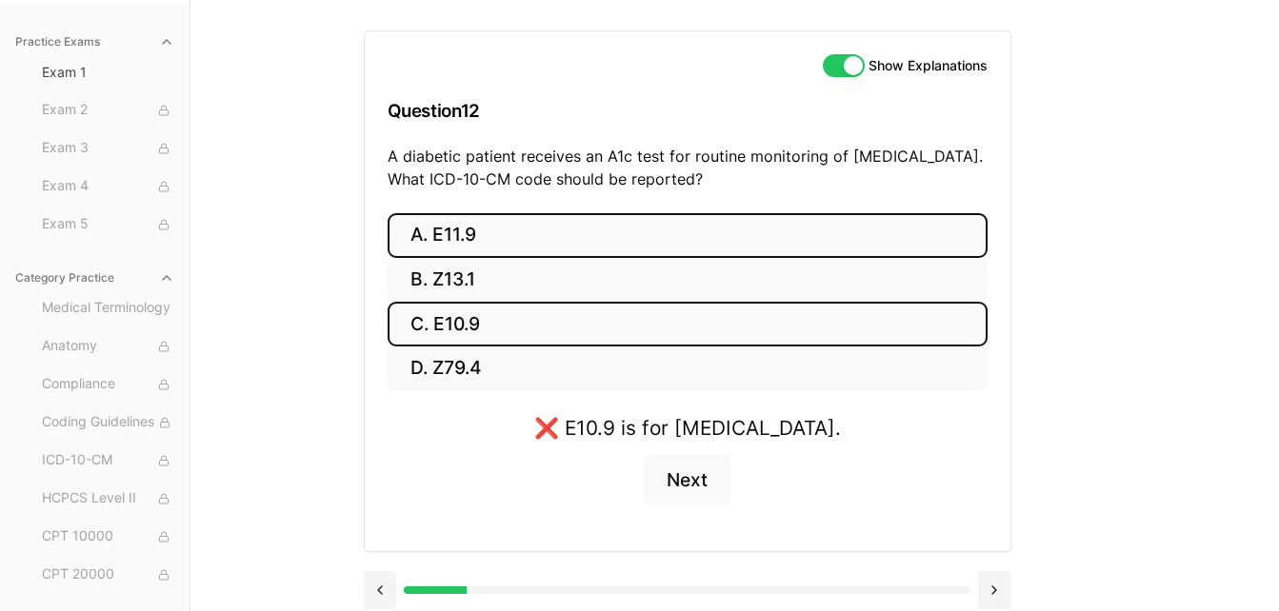
click at [610, 235] on button "A. E11.9" at bounding box center [687, 235] width 600 height 45
click at [665, 328] on button "C. E10.9" at bounding box center [687, 324] width 600 height 45
click at [706, 219] on button "A. E11.9" at bounding box center [687, 235] width 600 height 45
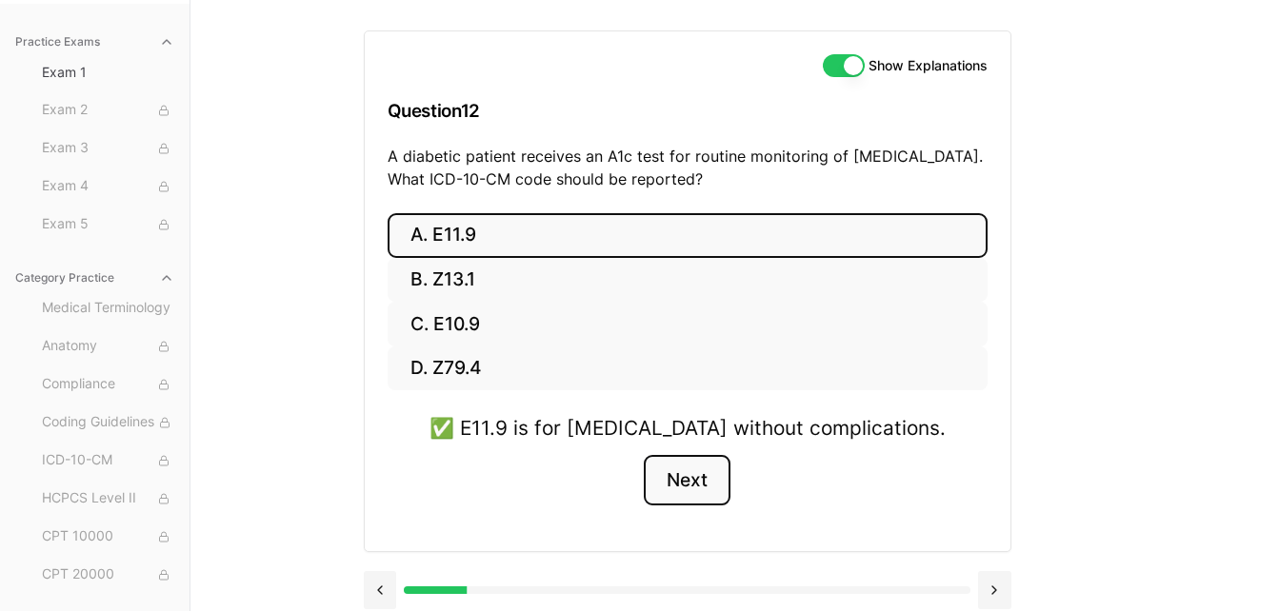
click at [676, 474] on button "Next" at bounding box center [687, 480] width 87 height 51
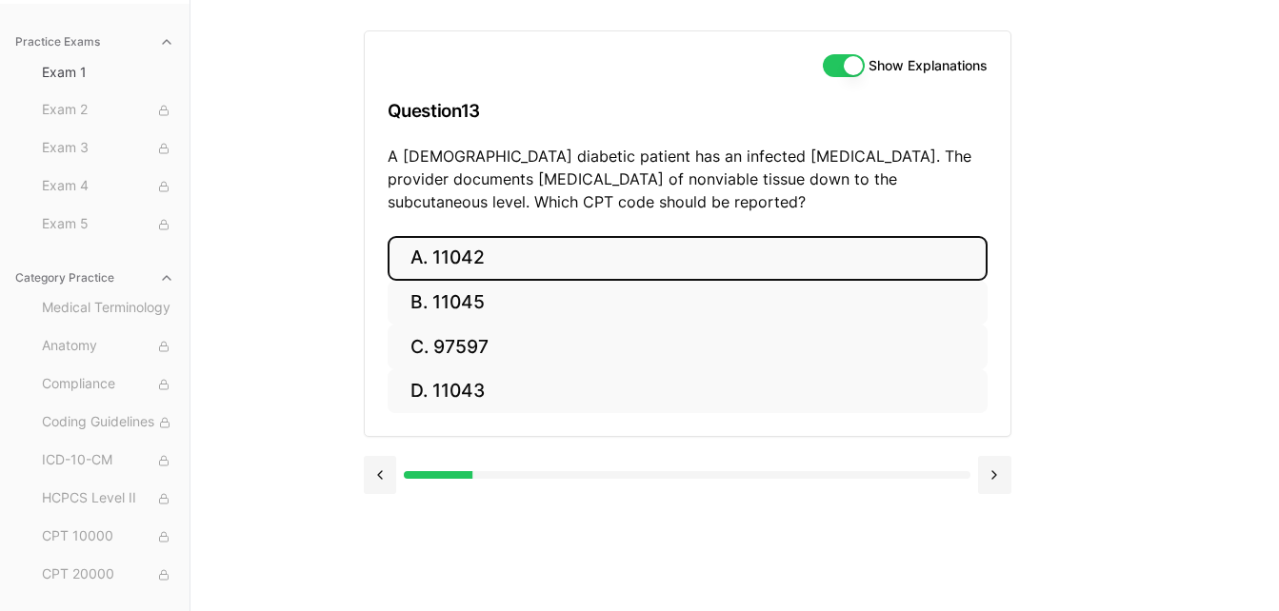
click at [770, 268] on button "A. 11042" at bounding box center [687, 258] width 600 height 45
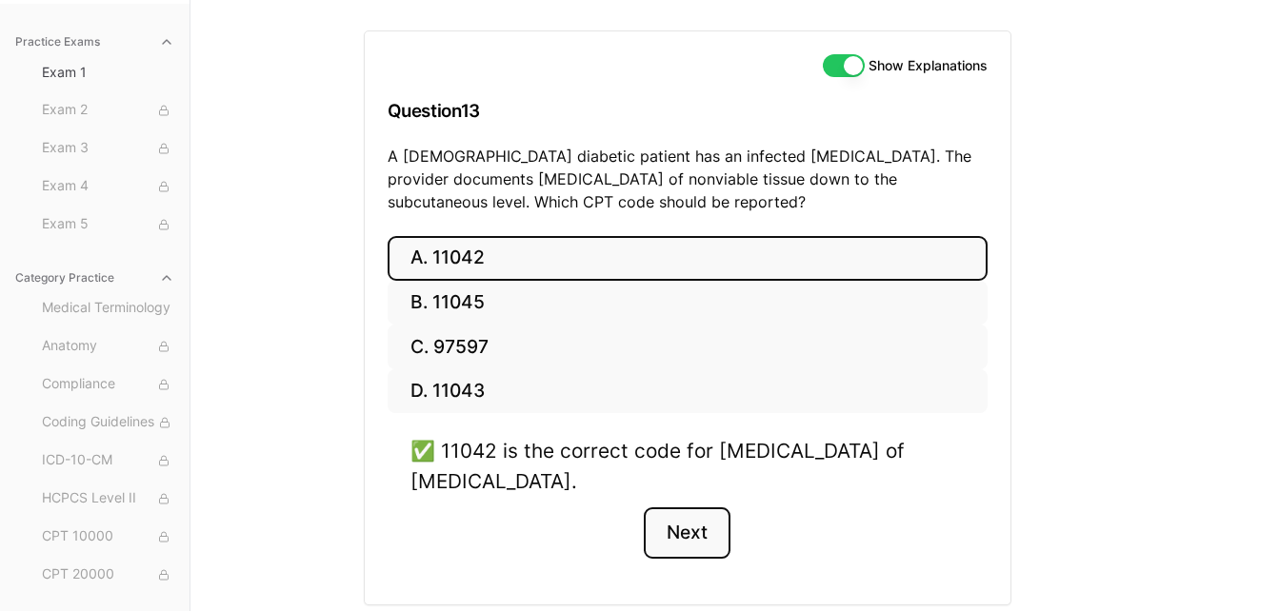
click at [703, 533] on button "Next" at bounding box center [687, 532] width 87 height 51
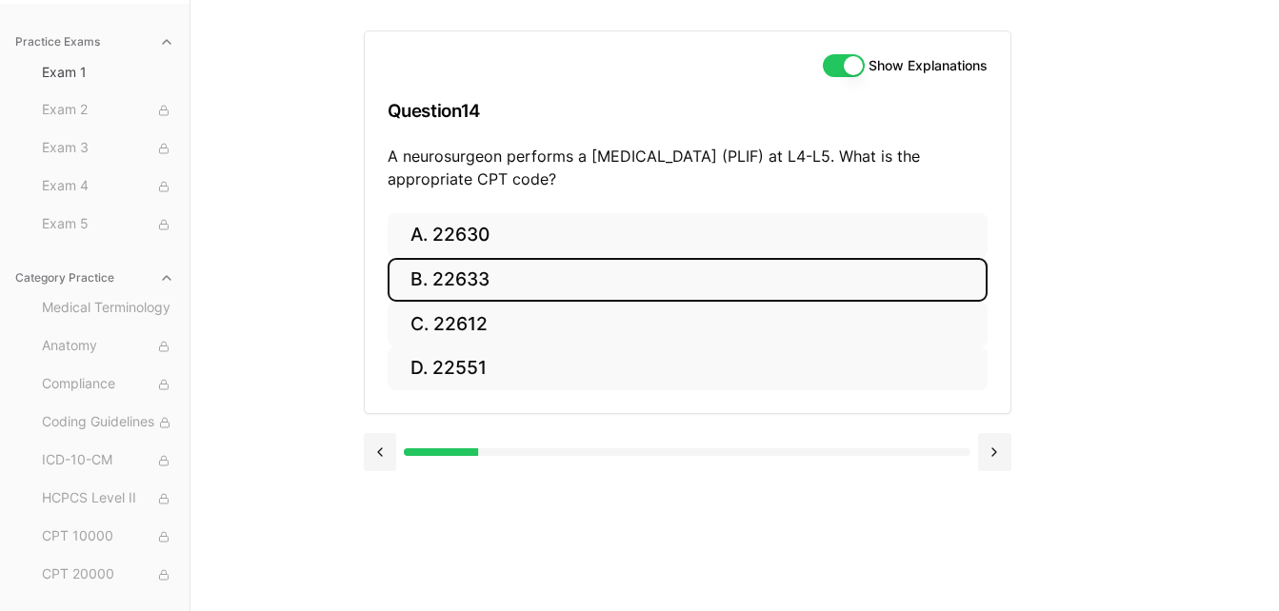
click at [662, 282] on button "B. 22633" at bounding box center [687, 280] width 600 height 45
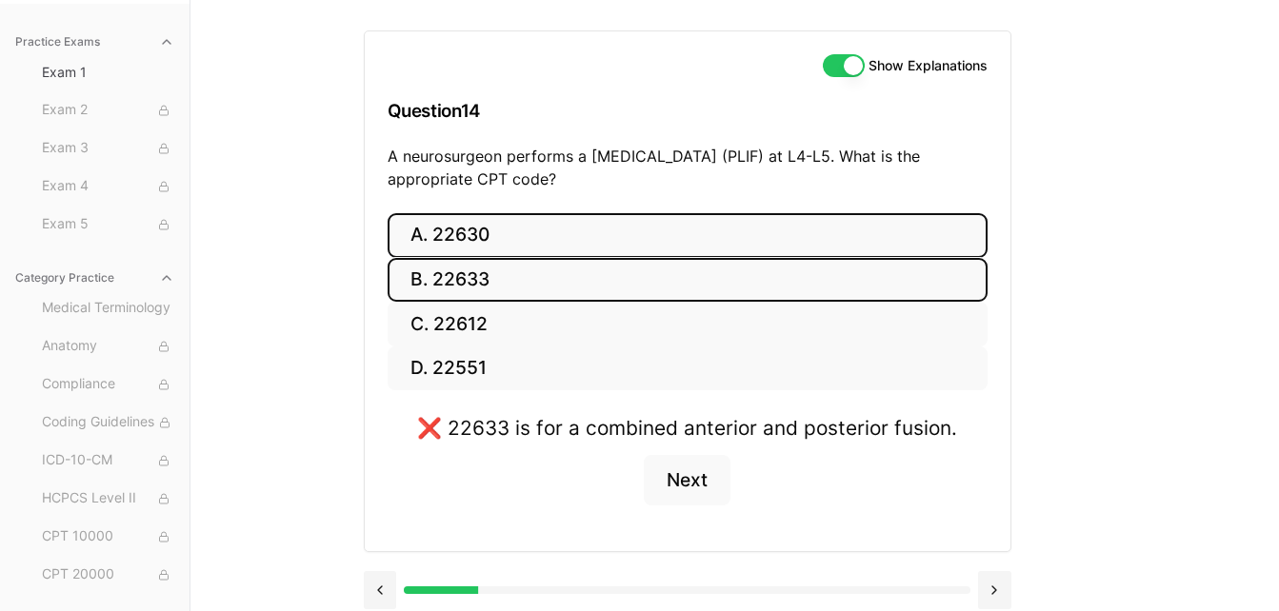
click at [654, 232] on button "A. 22630" at bounding box center [687, 235] width 600 height 45
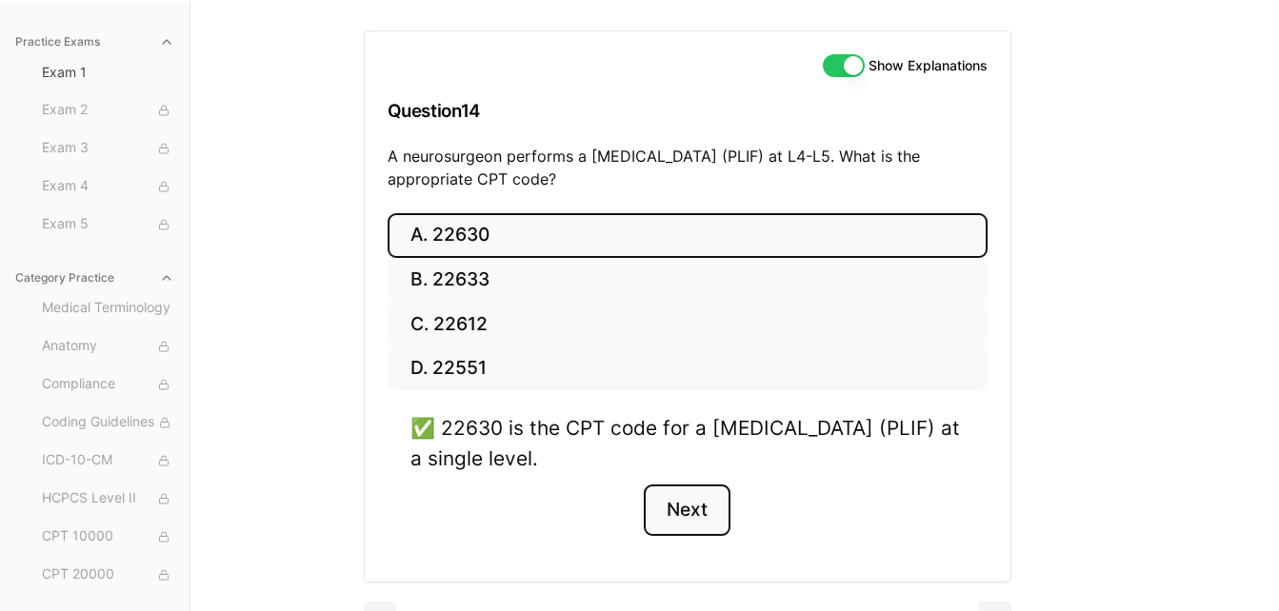
click at [695, 511] on button "Next" at bounding box center [687, 510] width 87 height 51
